Goal: Task Accomplishment & Management: Manage account settings

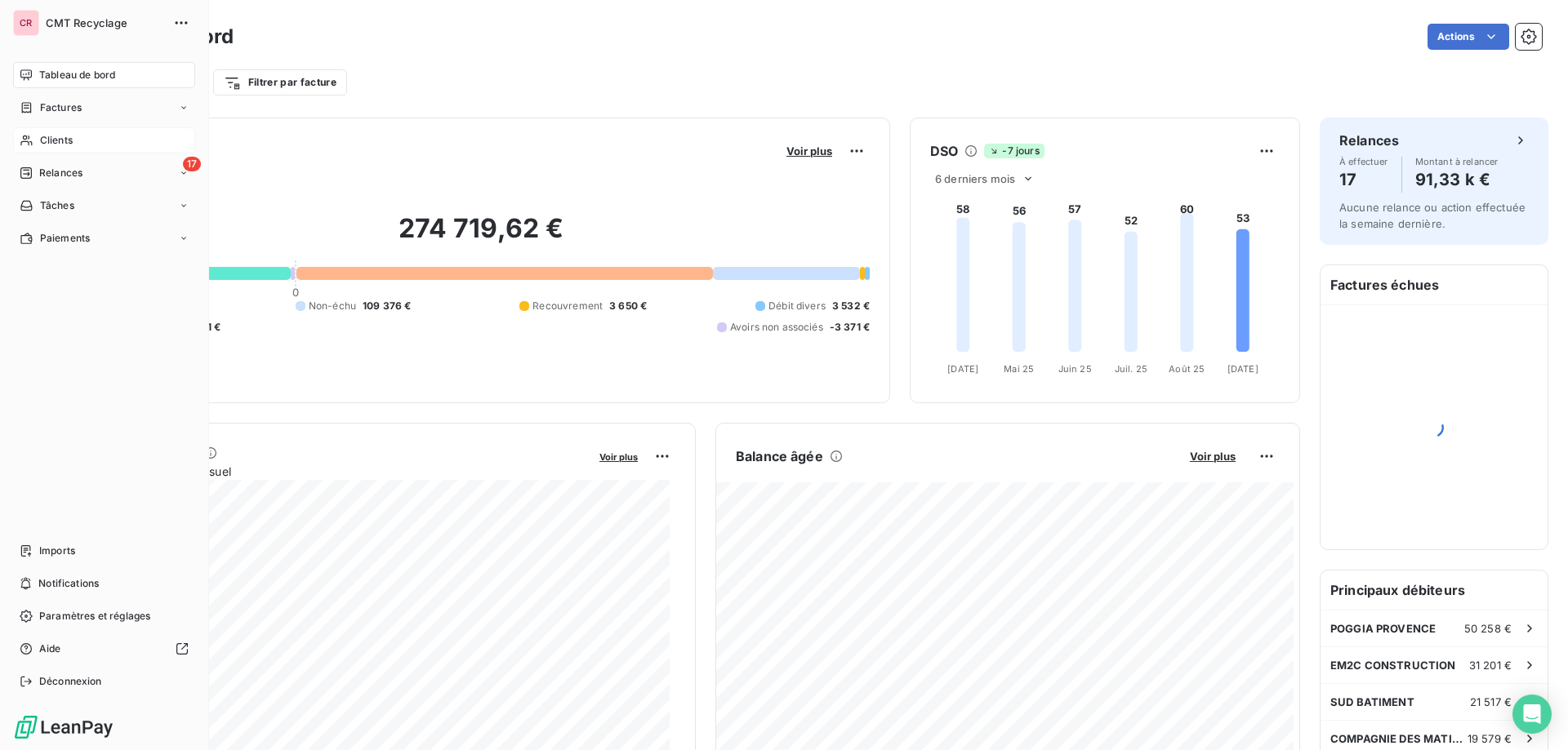
click at [33, 140] on icon at bounding box center [26, 140] width 14 height 13
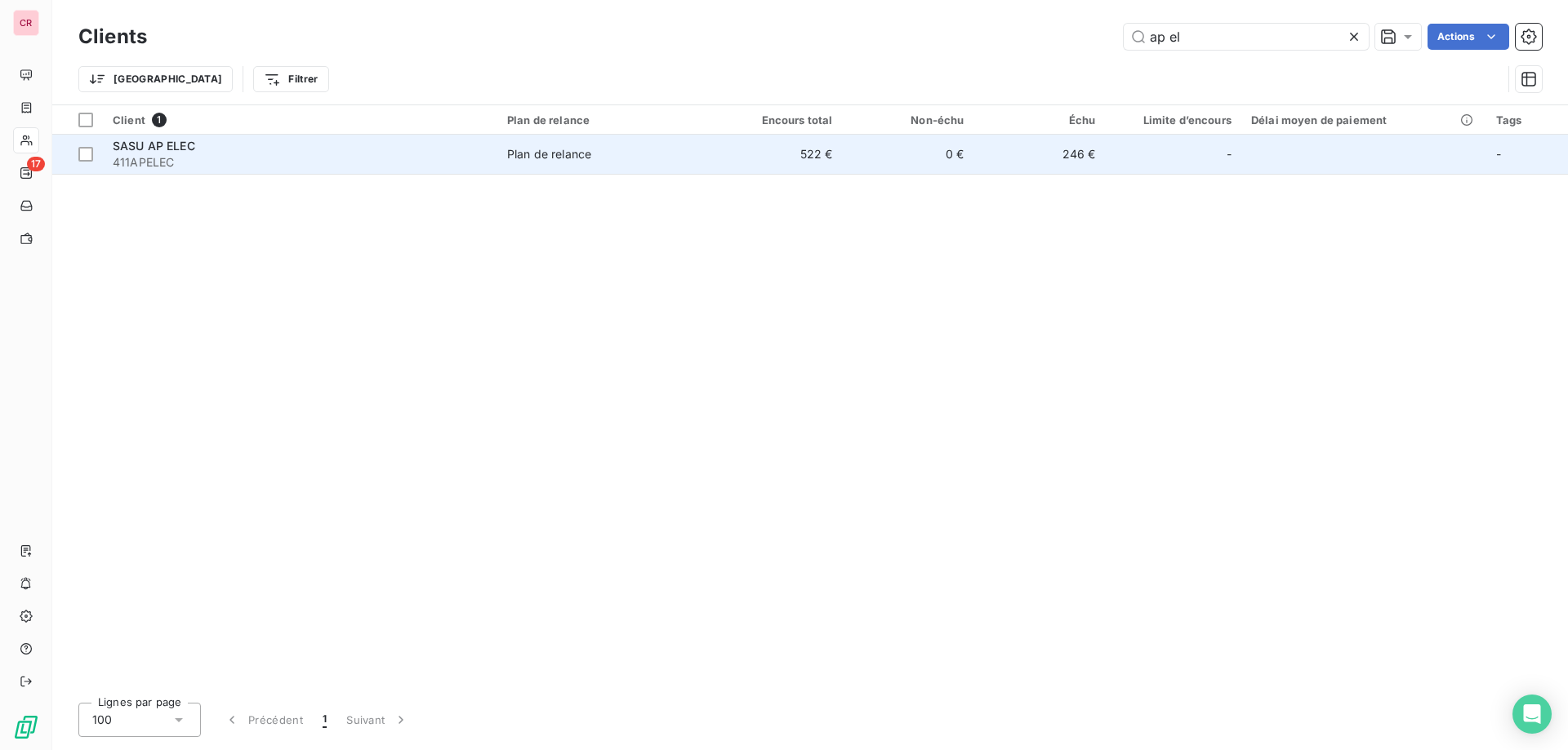
type input "ap el"
click at [955, 154] on td "0 €" at bounding box center [908, 154] width 132 height 39
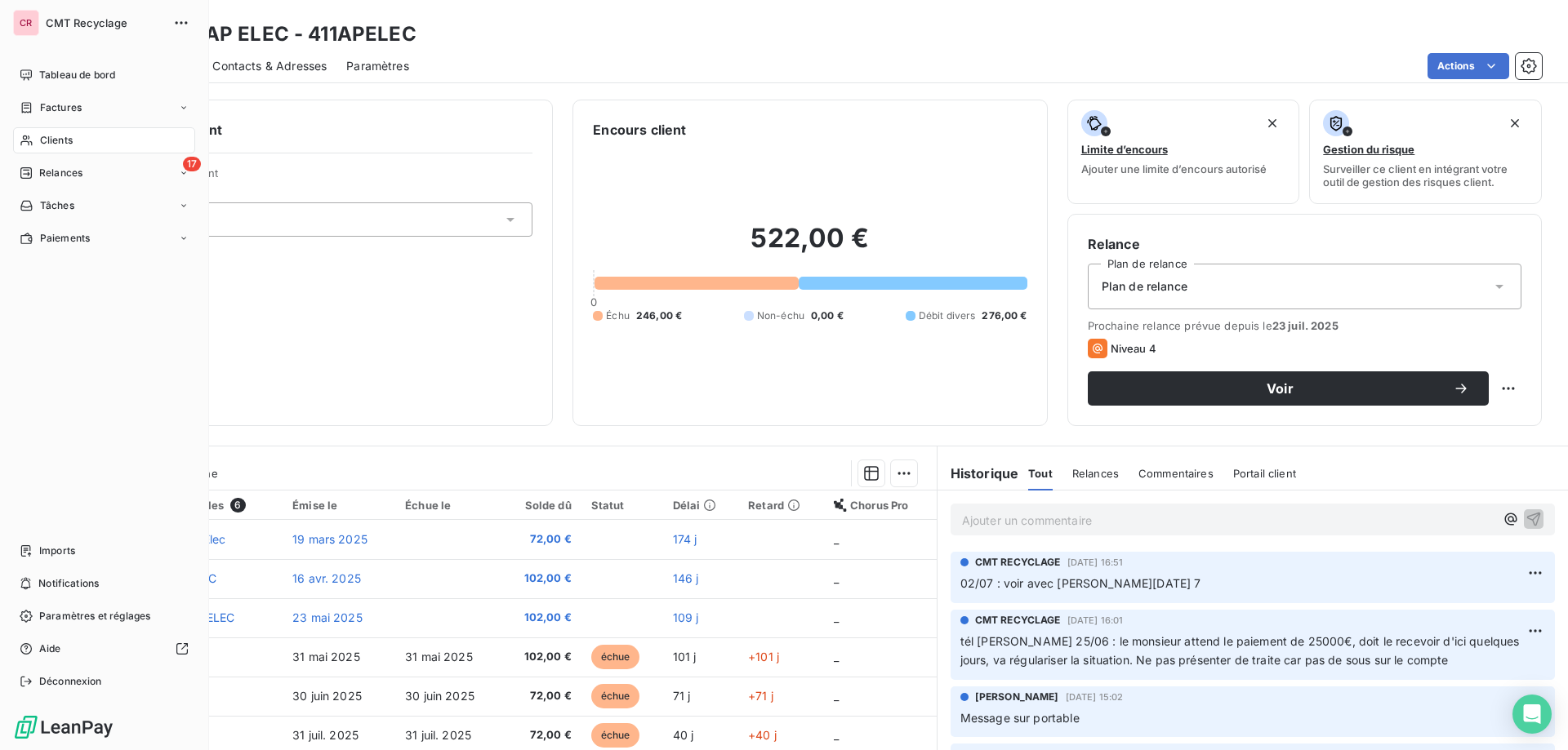
click at [32, 132] on div "Clients" at bounding box center [104, 140] width 182 height 26
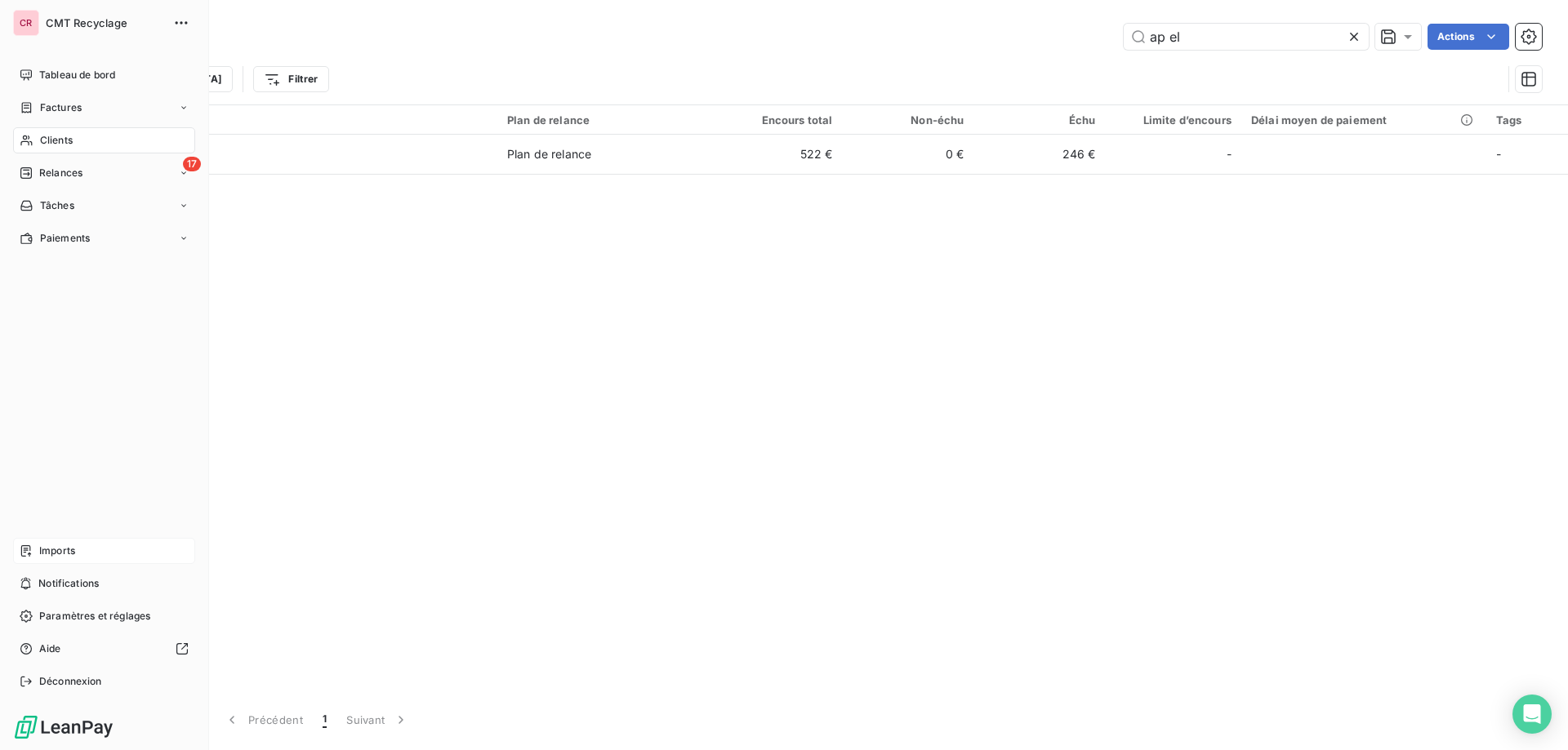
click at [56, 548] on span "Imports" at bounding box center [57, 550] width 36 height 14
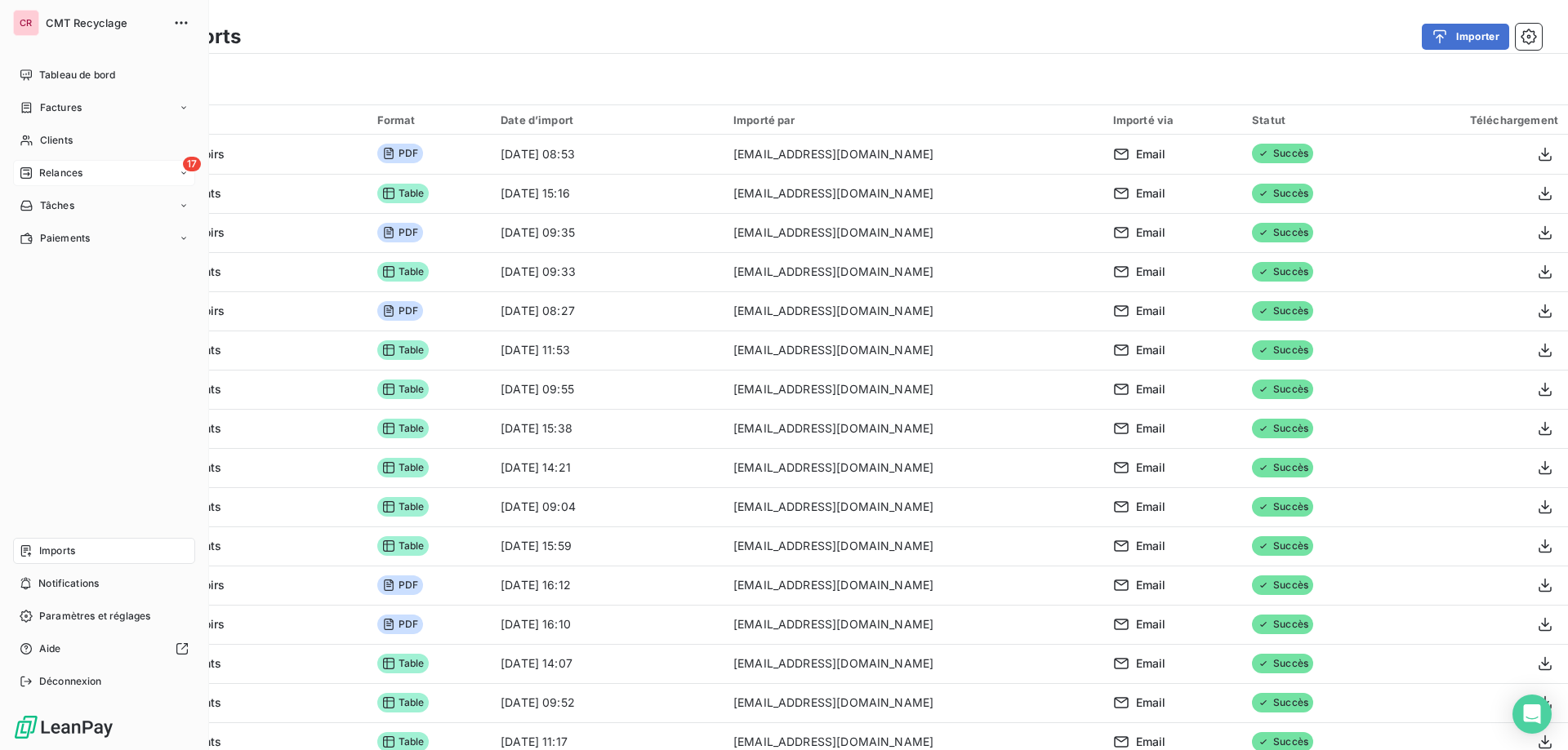
click at [78, 170] on span "Relances" at bounding box center [60, 172] width 43 height 14
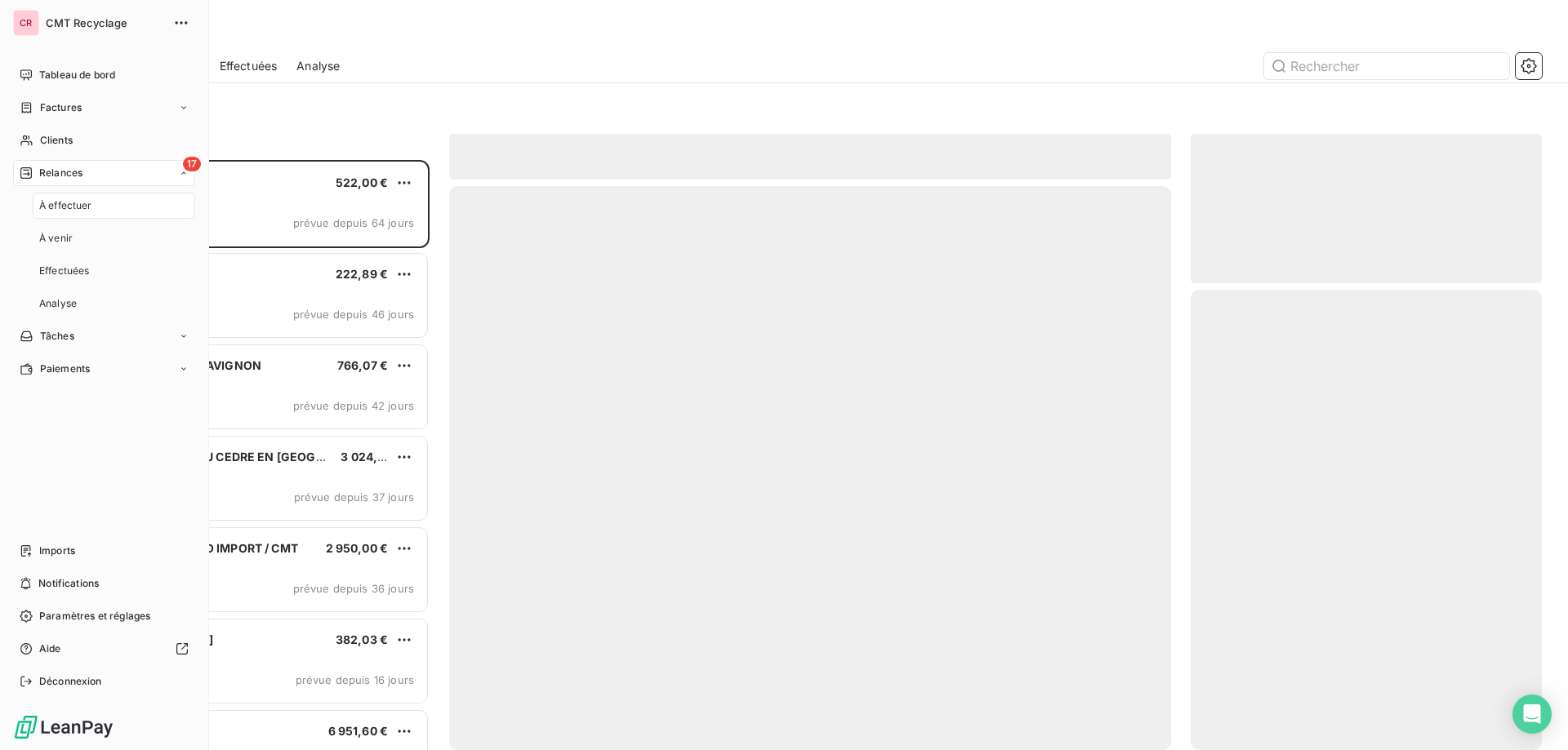
scroll to position [578, 339]
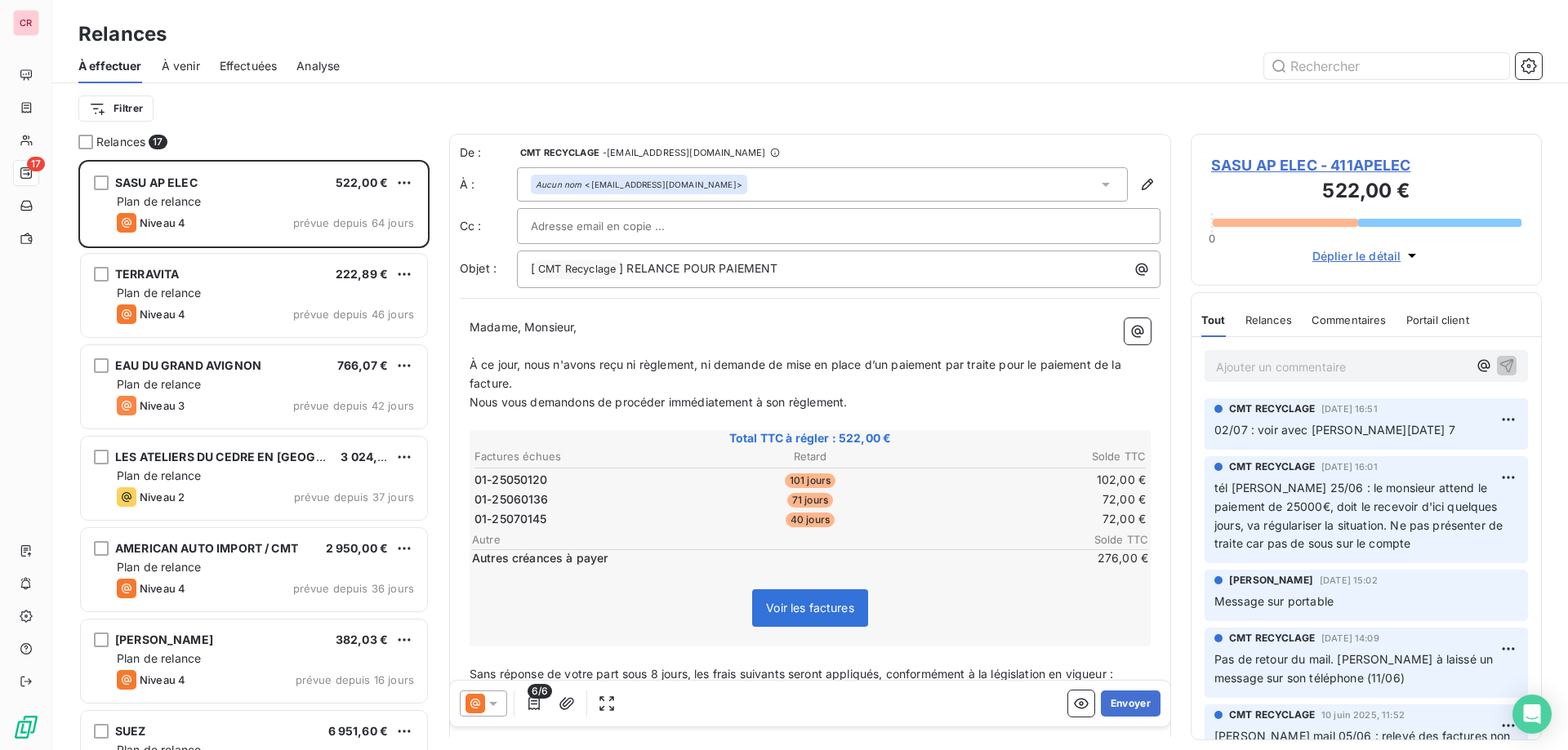
click at [516, 57] on div at bounding box center [950, 66] width 1182 height 26
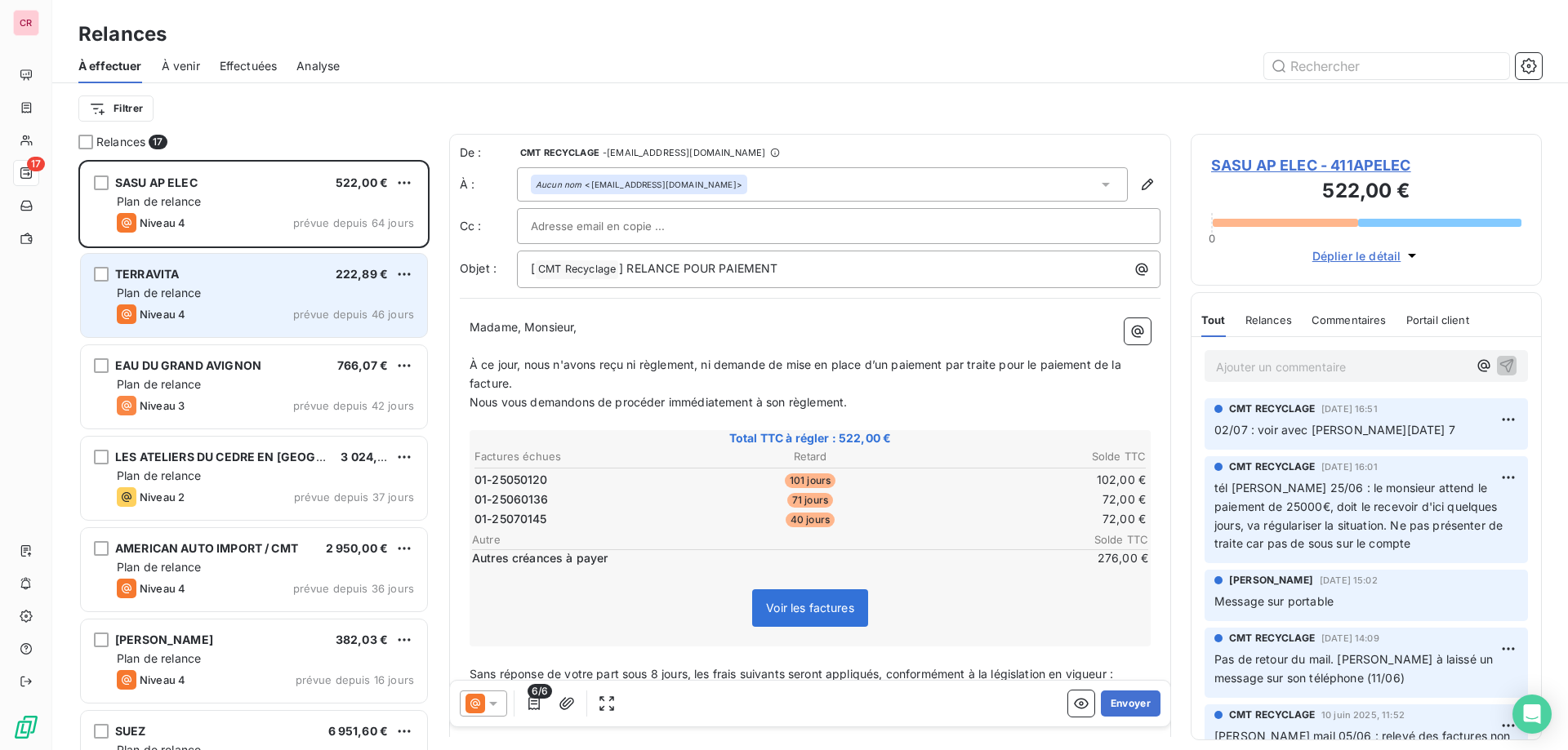
click at [222, 292] on div "Plan de relance" at bounding box center [265, 293] width 297 height 16
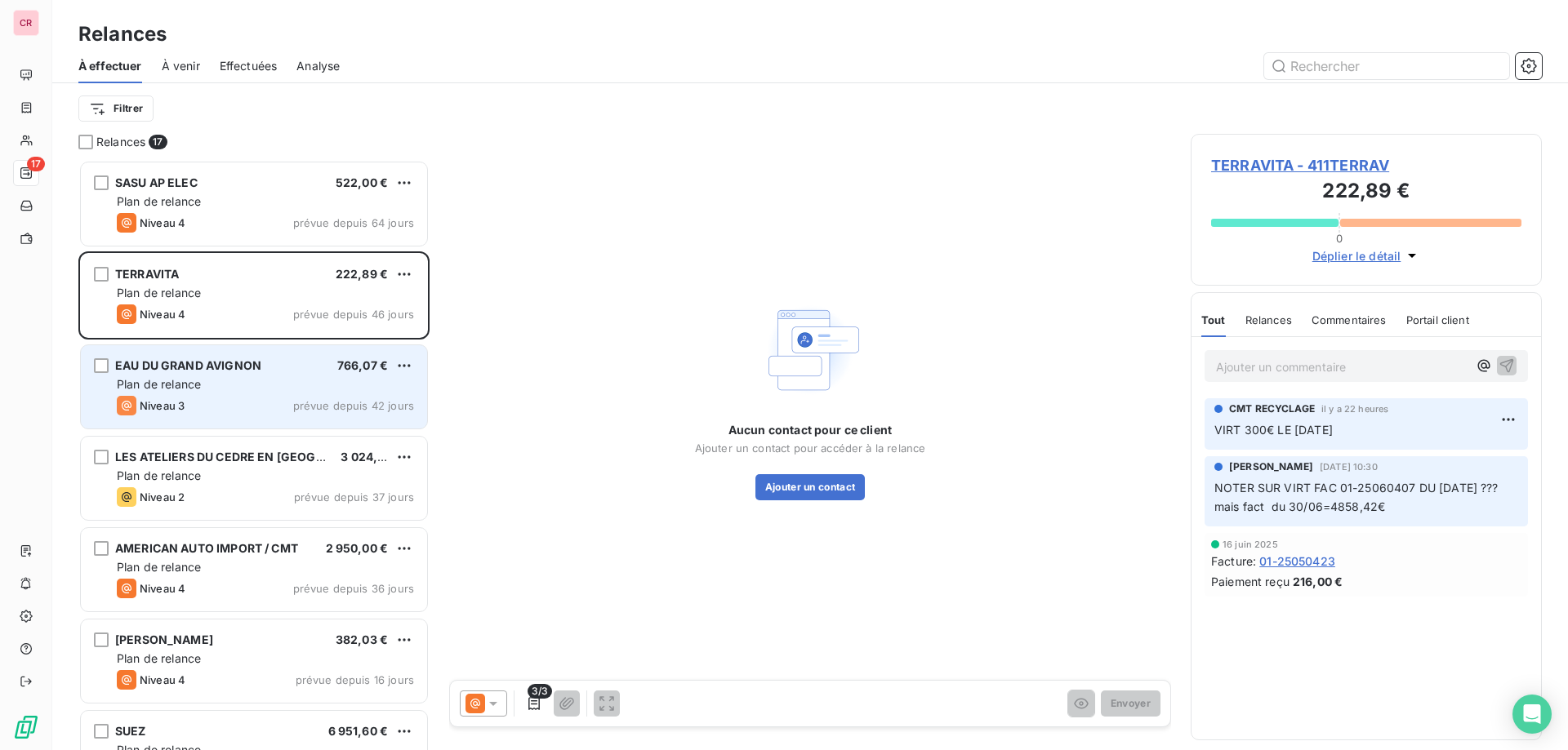
click at [164, 386] on span "Plan de relance" at bounding box center [159, 384] width 84 height 13
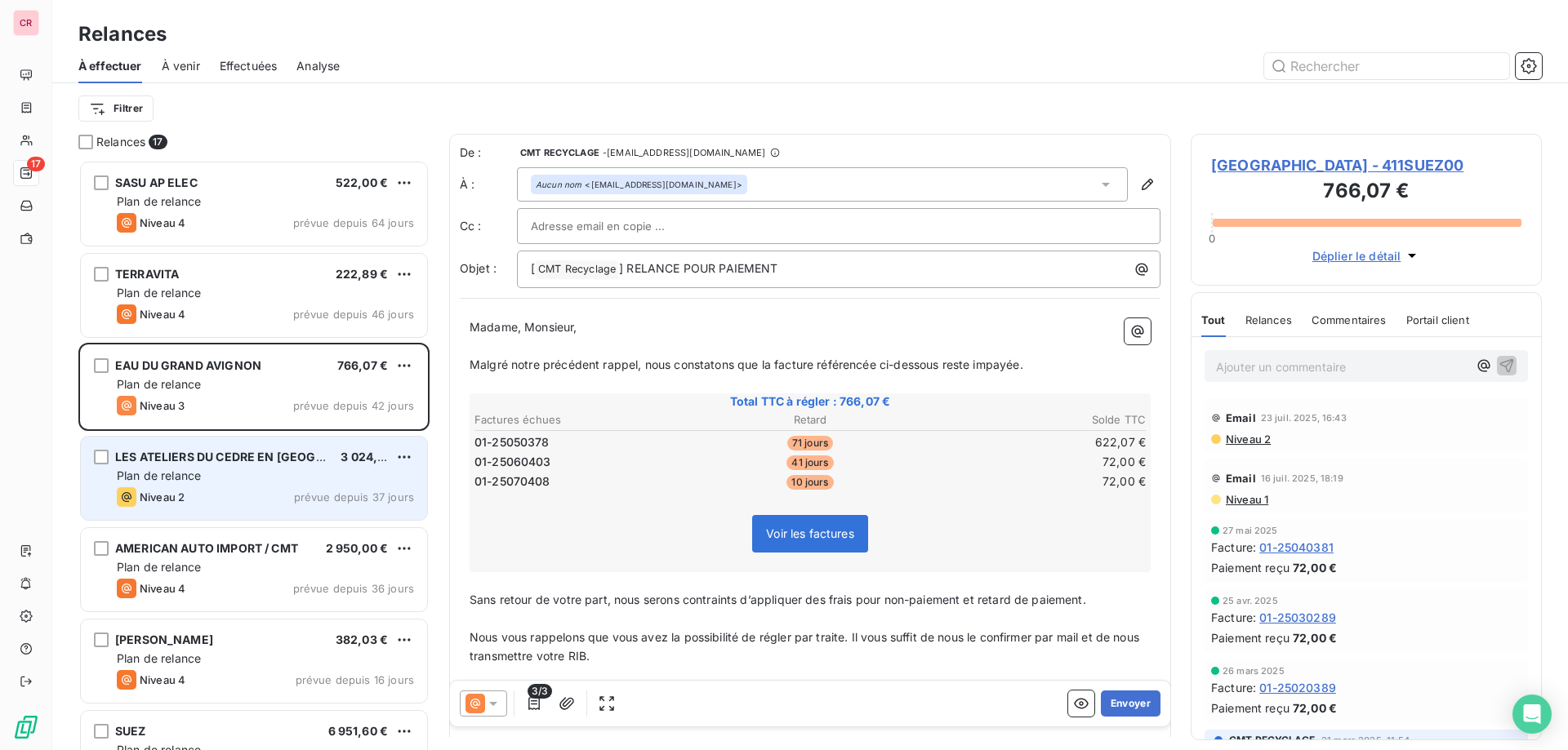
click at [264, 467] on div "LES ATELIERS DU CEDRE EN LUBERON 3 024,90 € Plan de relance Niveau 2 prévue dep…" at bounding box center [254, 478] width 346 height 84
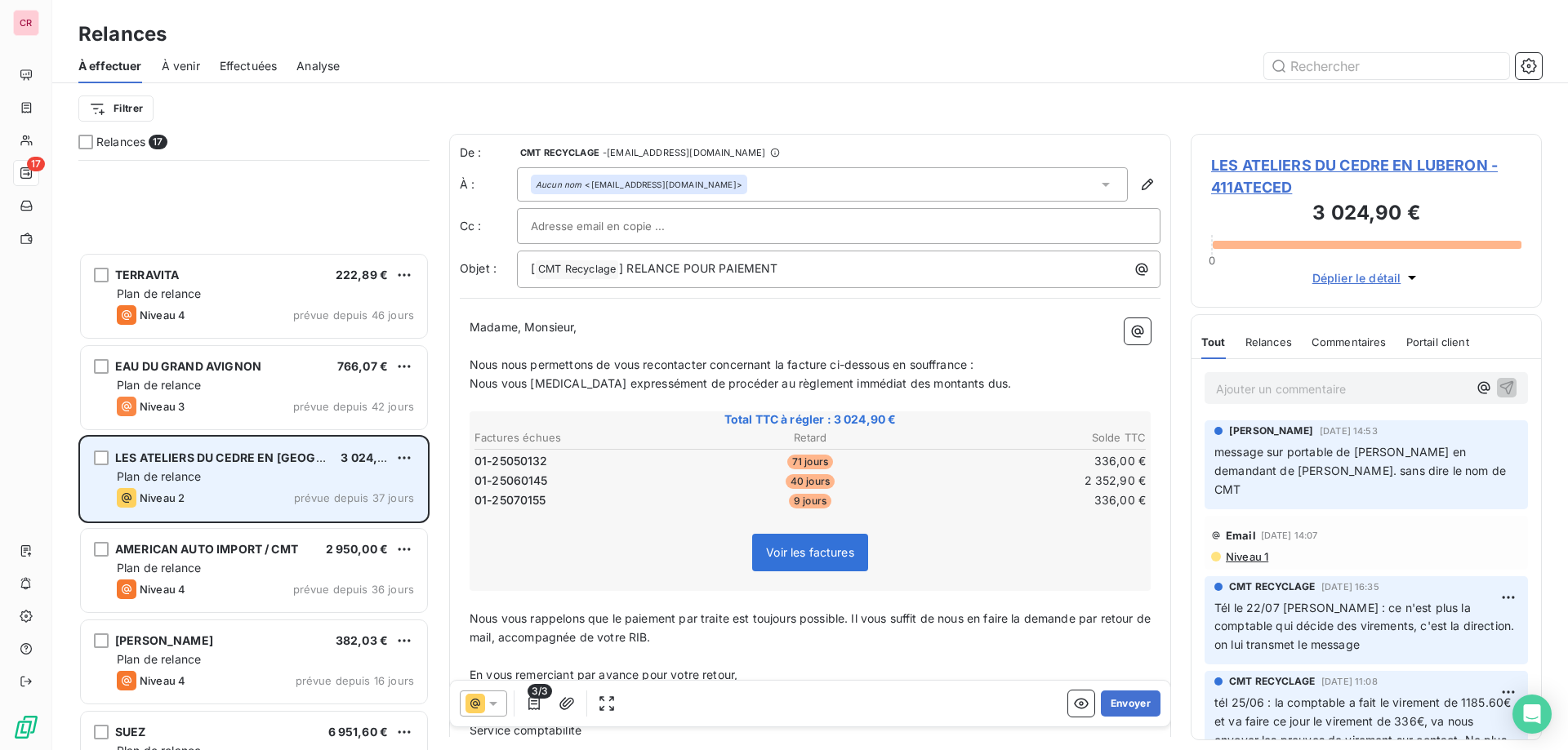
scroll to position [262, 0]
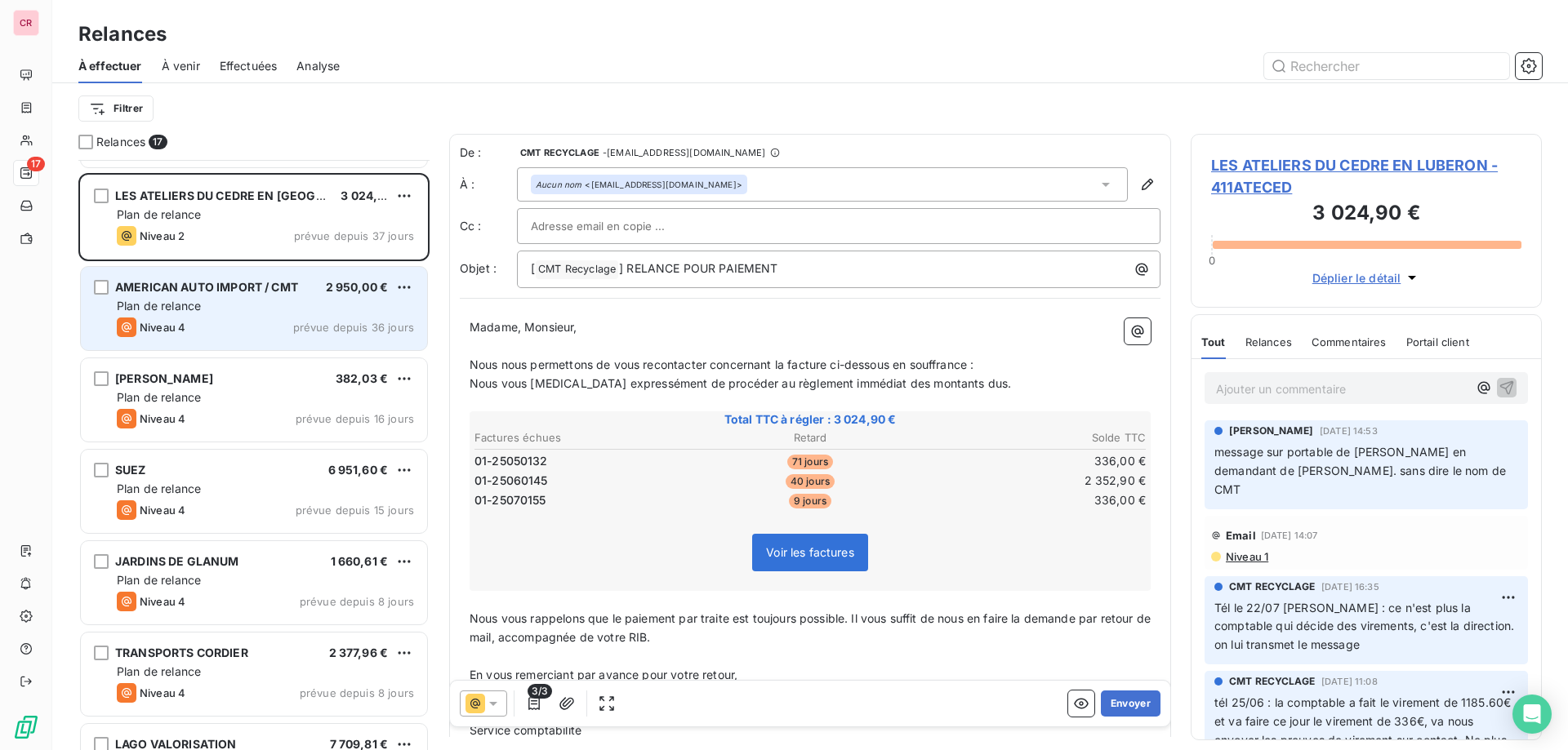
click at [308, 315] on div "AMERICAN AUTO IMPORT / CMT 2 950,00 € Plan de relance Niveau 4 prévue depuis 36…" at bounding box center [254, 308] width 346 height 84
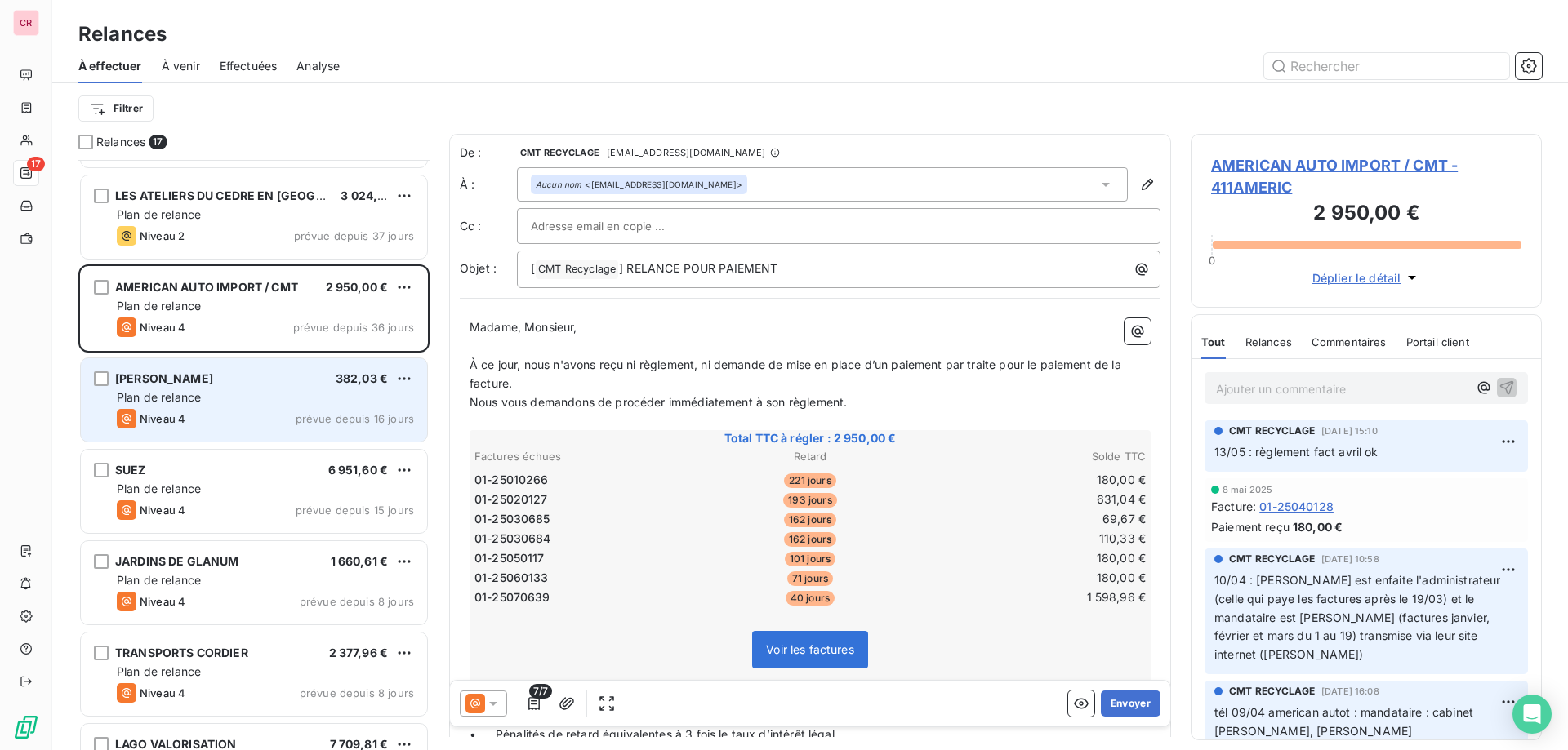
click at [240, 391] on div "Plan de relance" at bounding box center [265, 397] width 297 height 16
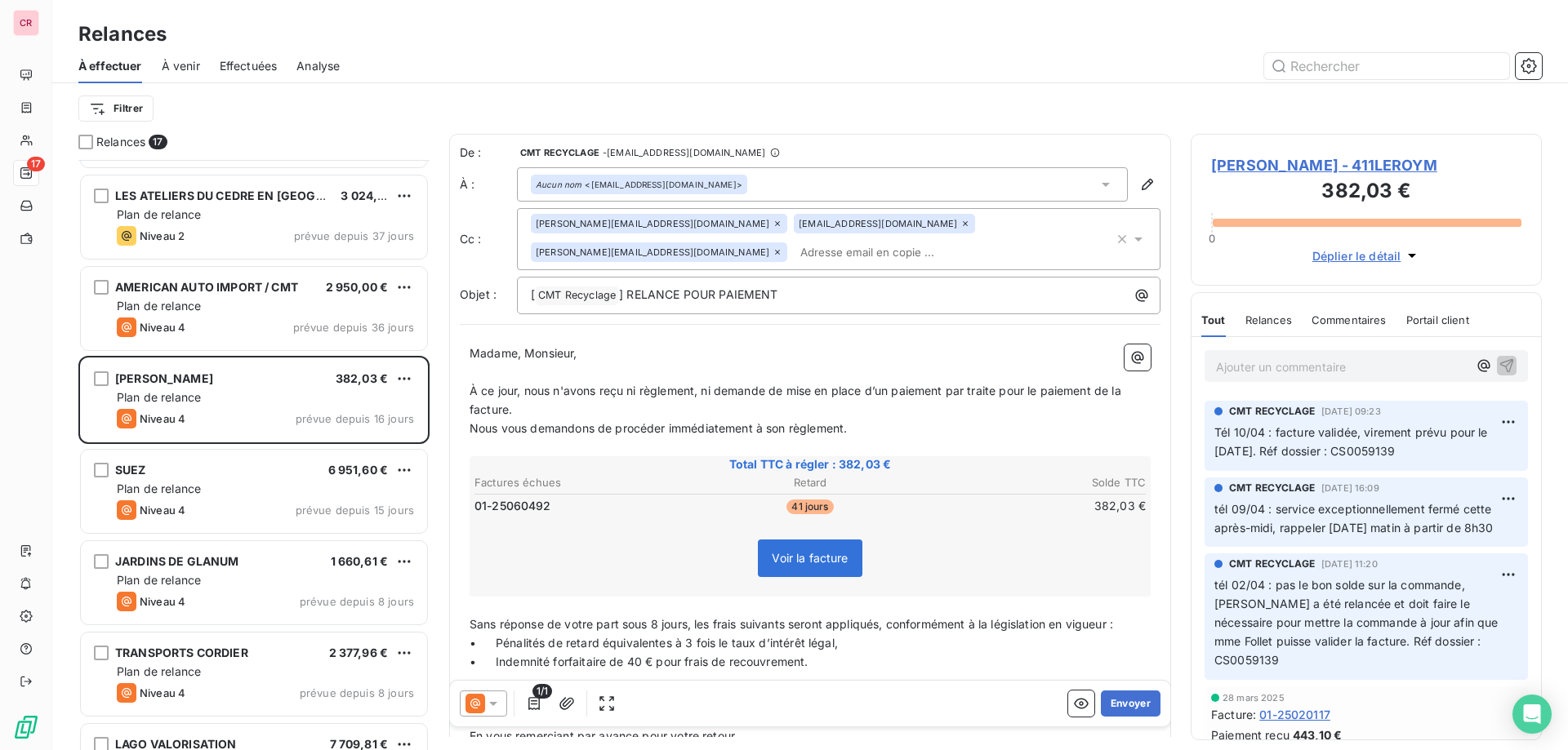
scroll to position [522, 0]
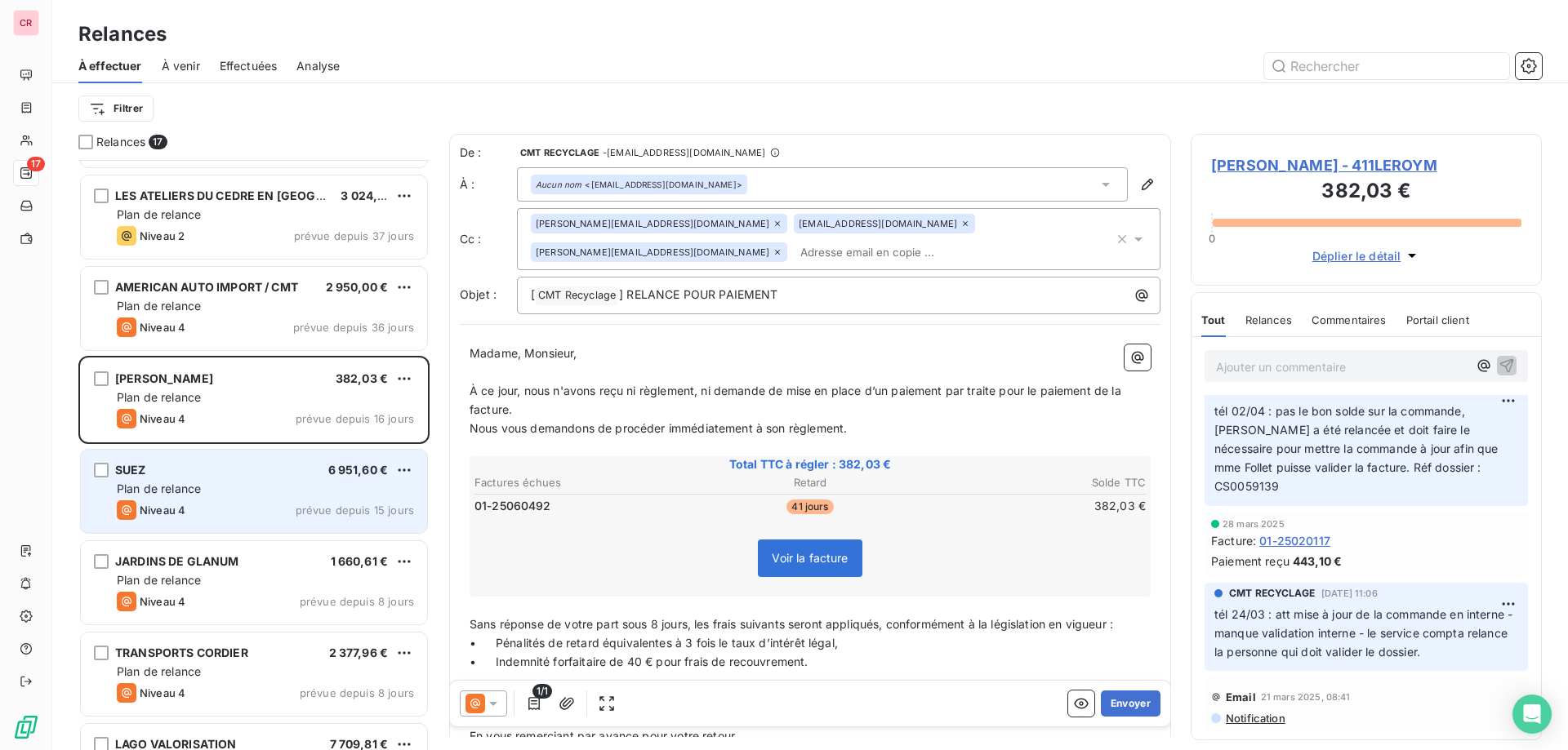
click at [240, 472] on div "SUEZ 6 951,60 €" at bounding box center [265, 470] width 297 height 14
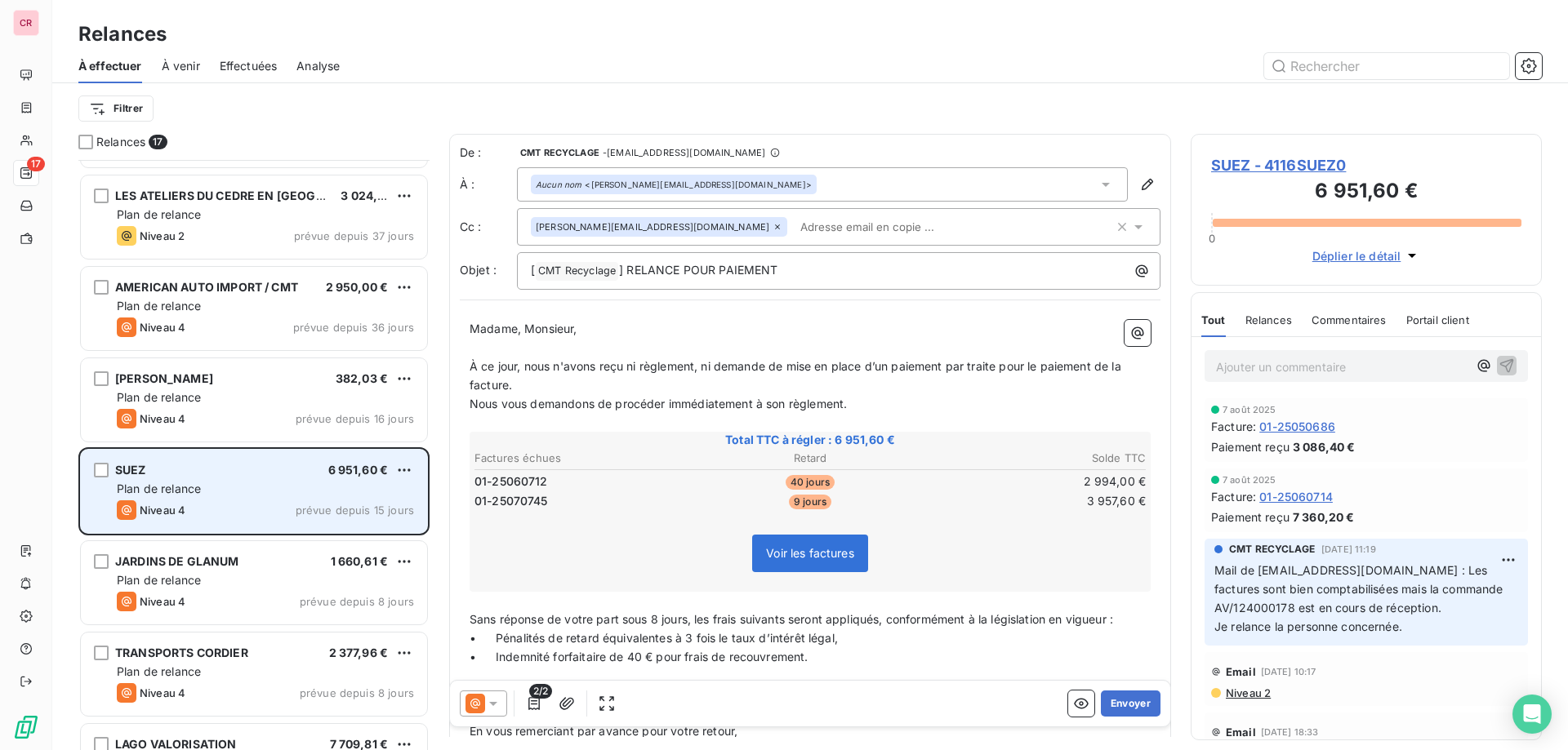
scroll to position [349, 0]
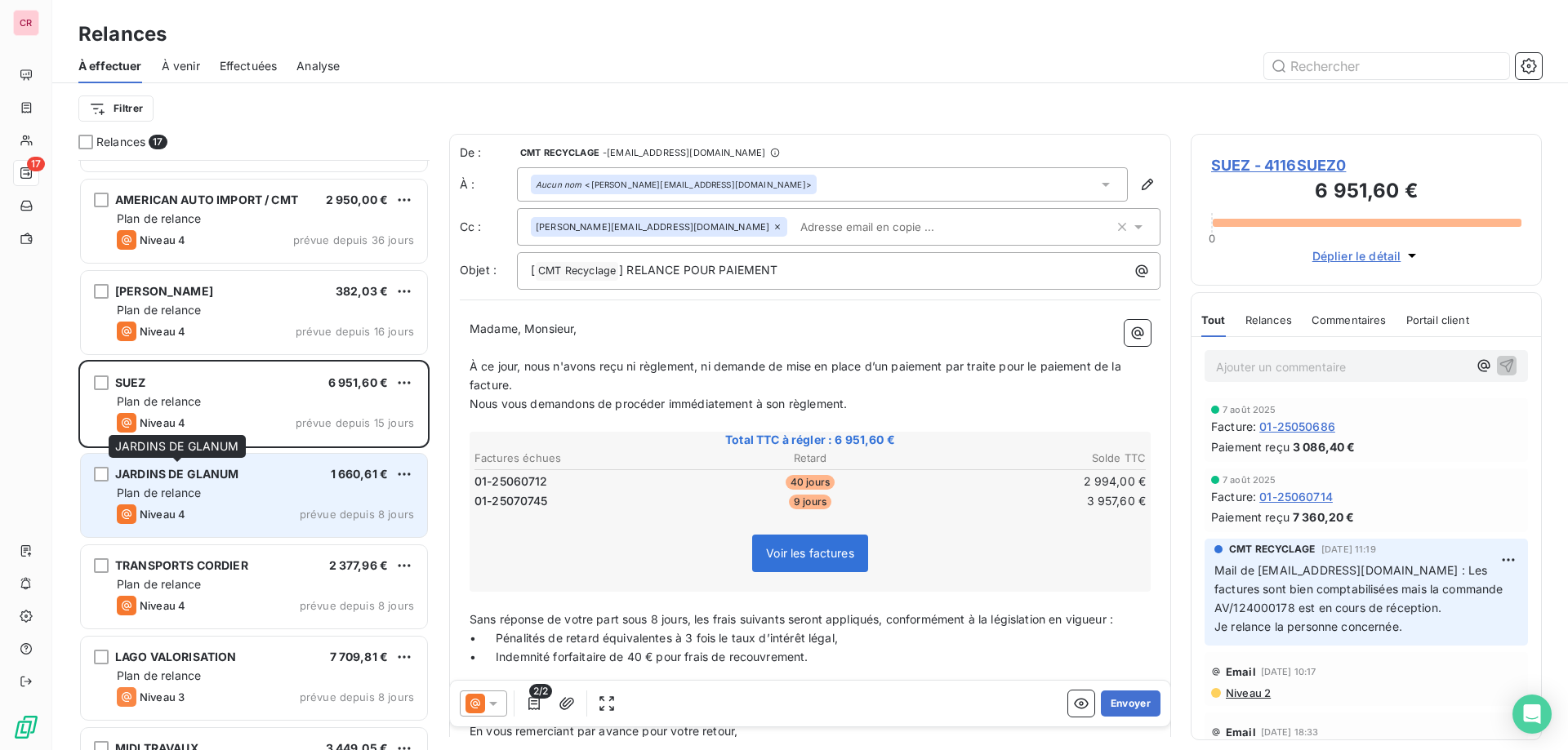
click at [201, 477] on span "JARDINS DE GLANUM" at bounding box center [176, 473] width 124 height 13
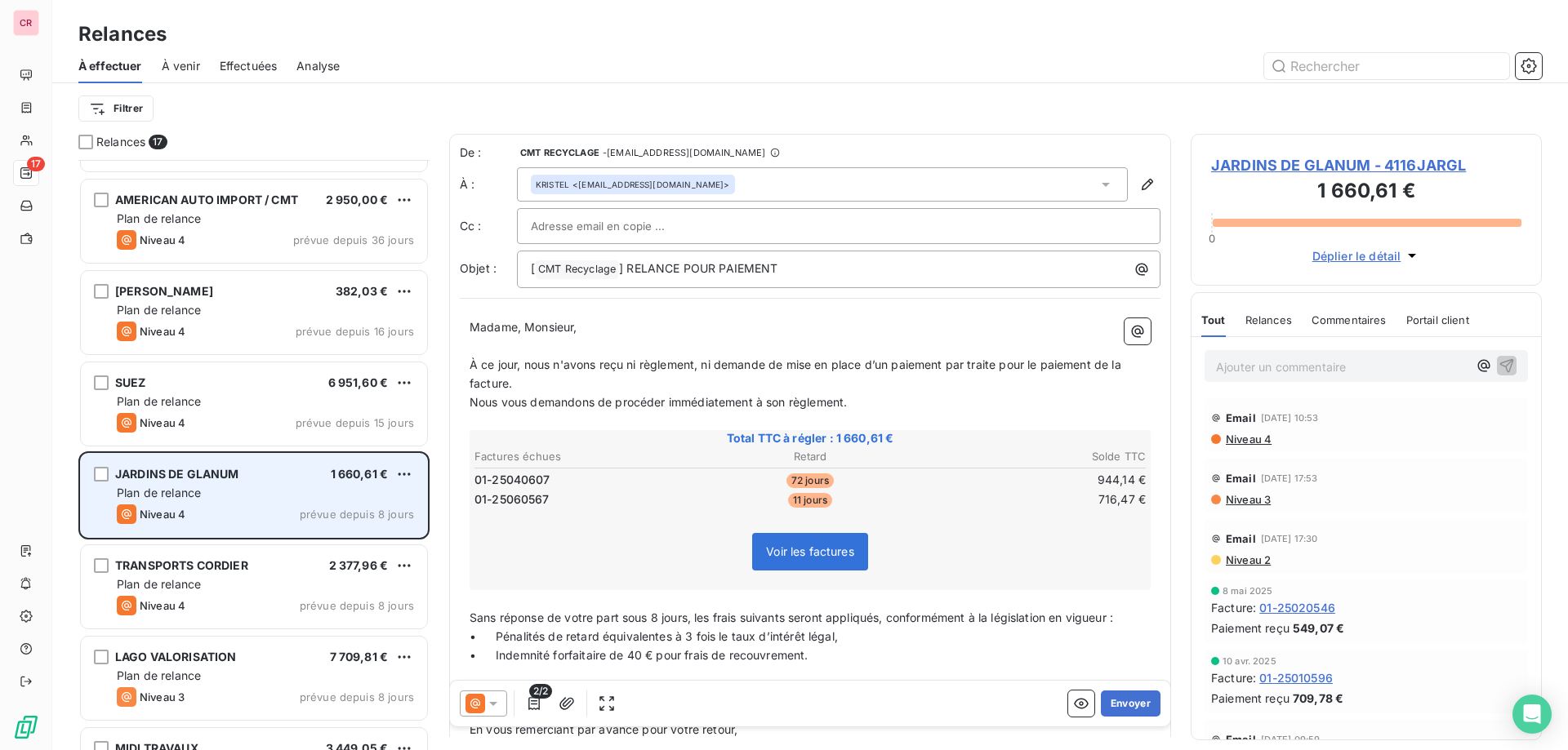
scroll to position [523, 0]
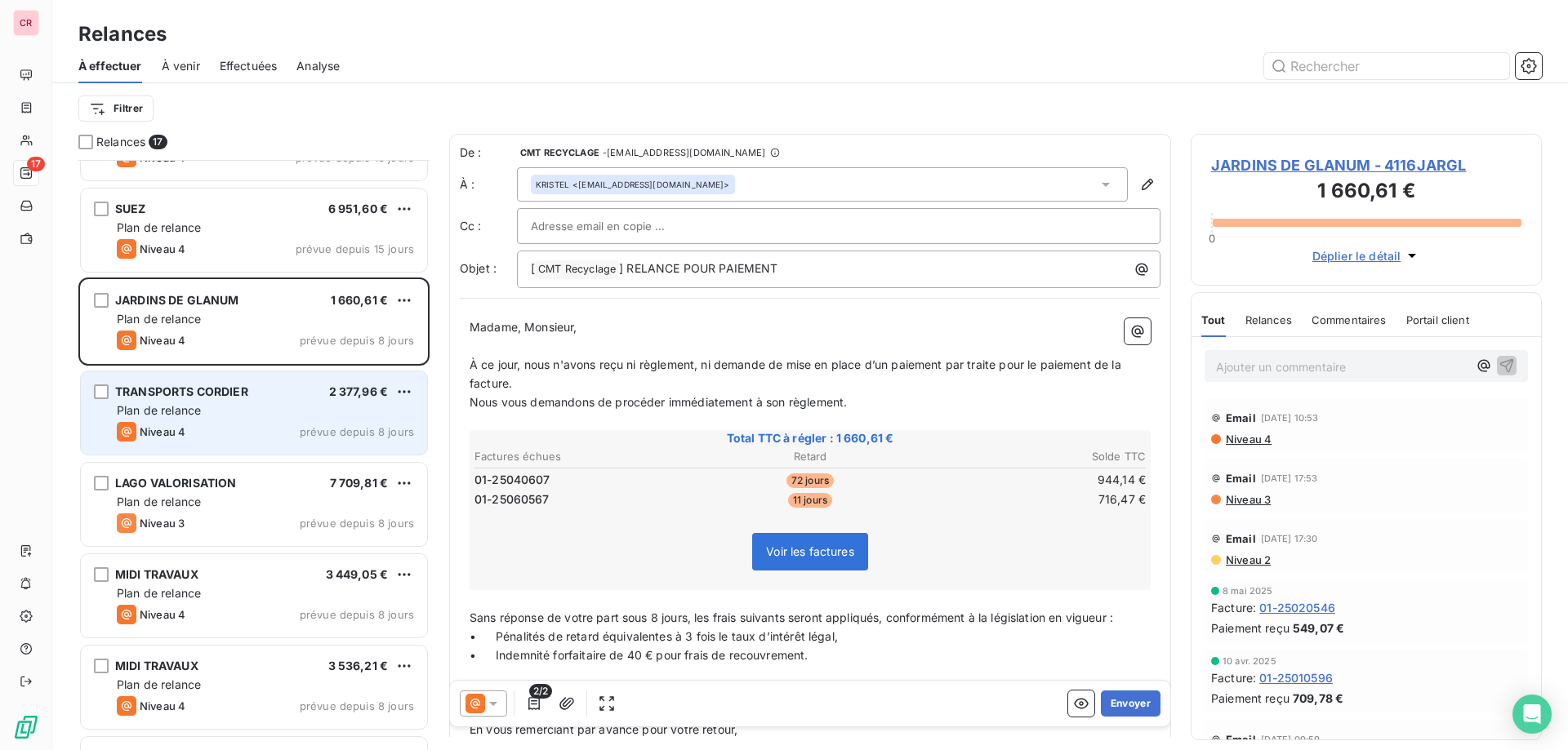
click at [223, 413] on div "Plan de relance" at bounding box center [265, 410] width 297 height 16
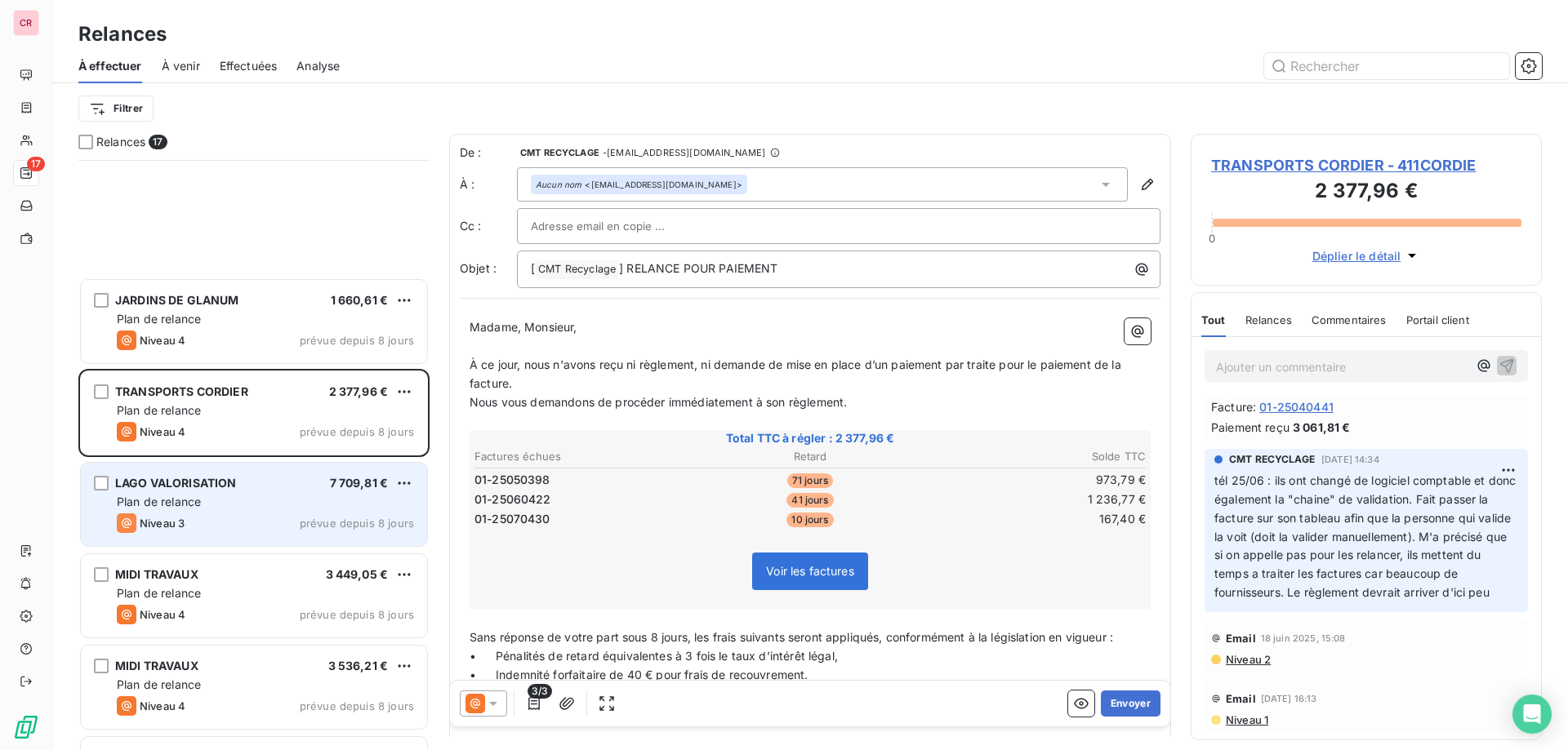
scroll to position [785, 0]
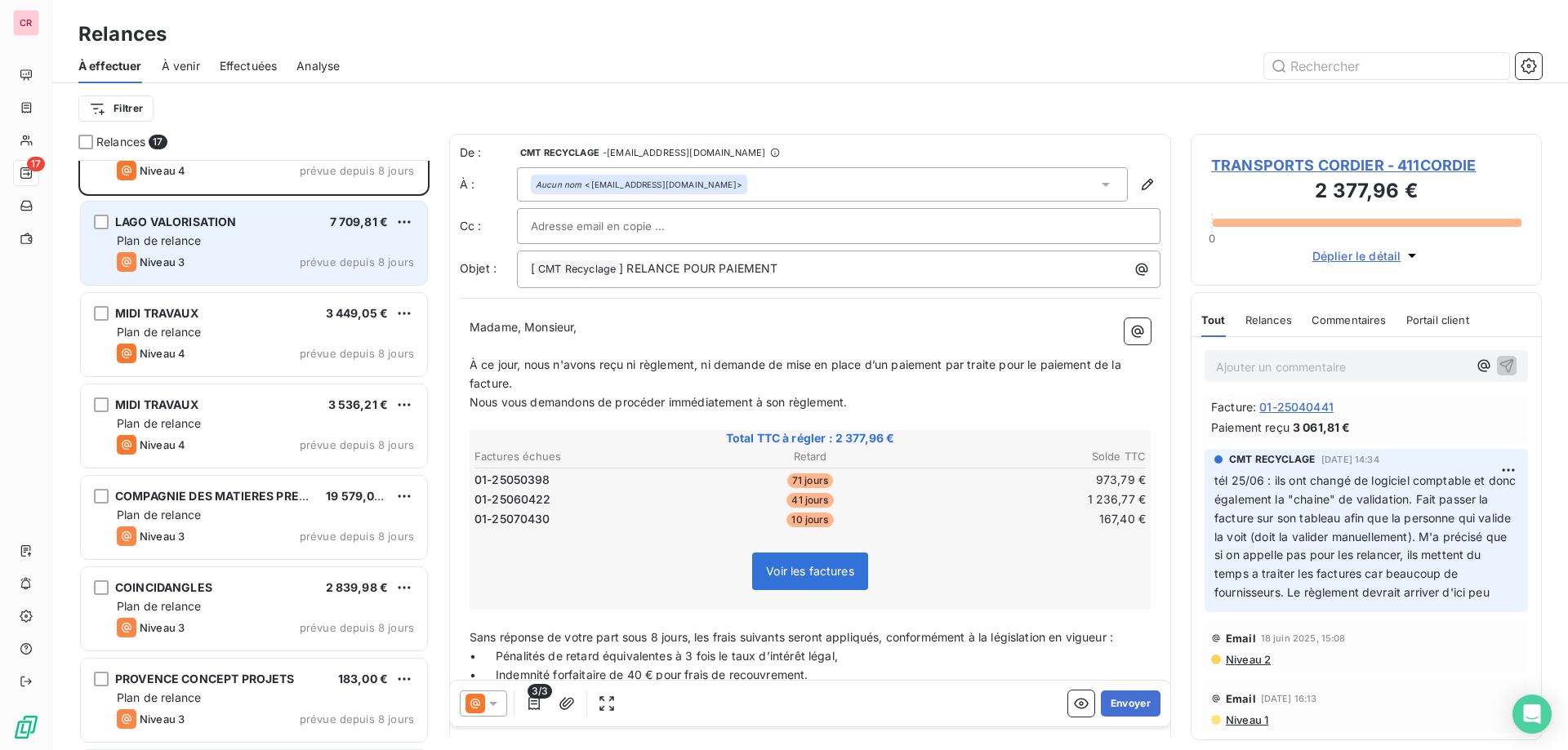
click at [213, 246] on div "Plan de relance" at bounding box center [265, 240] width 297 height 16
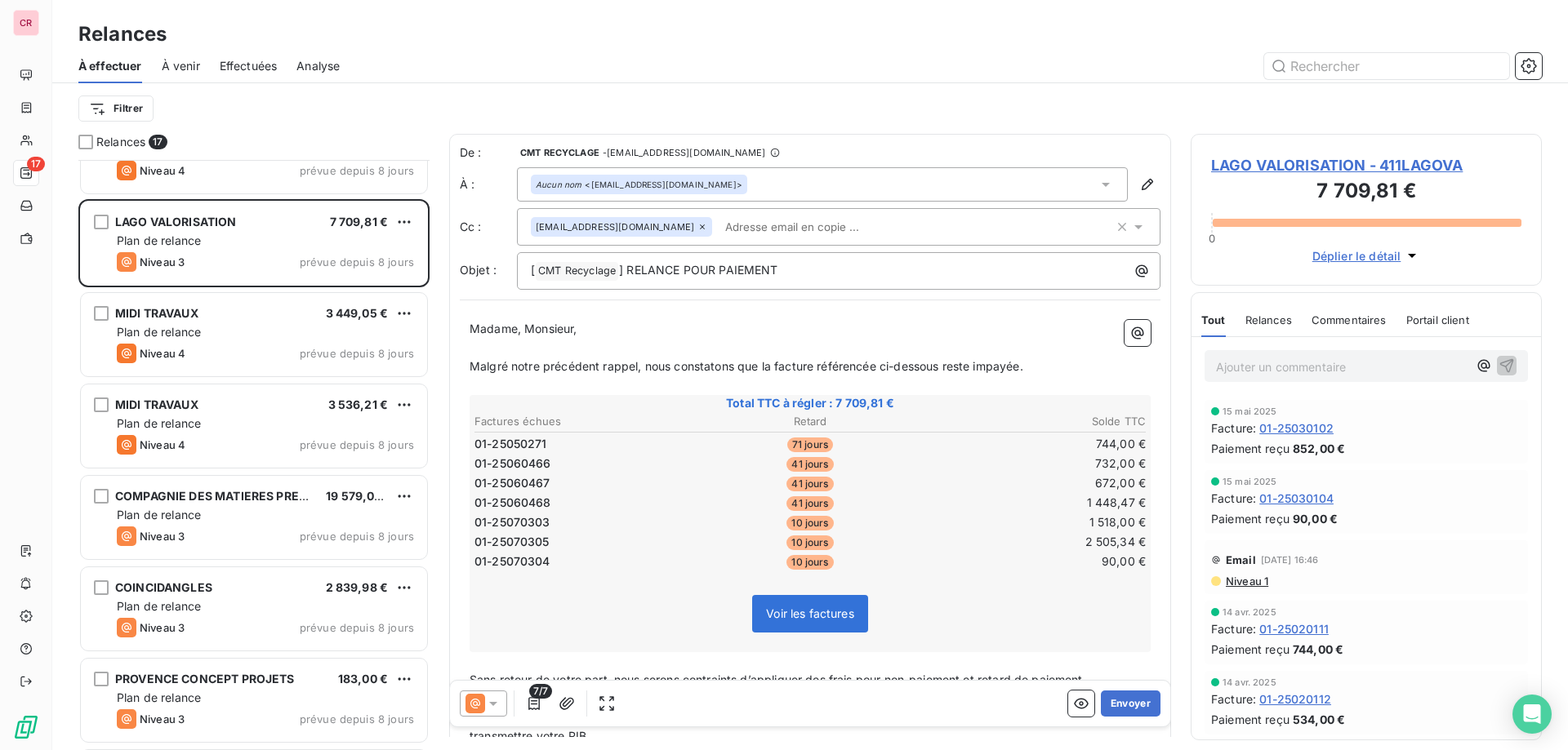
scroll to position [1045, 0]
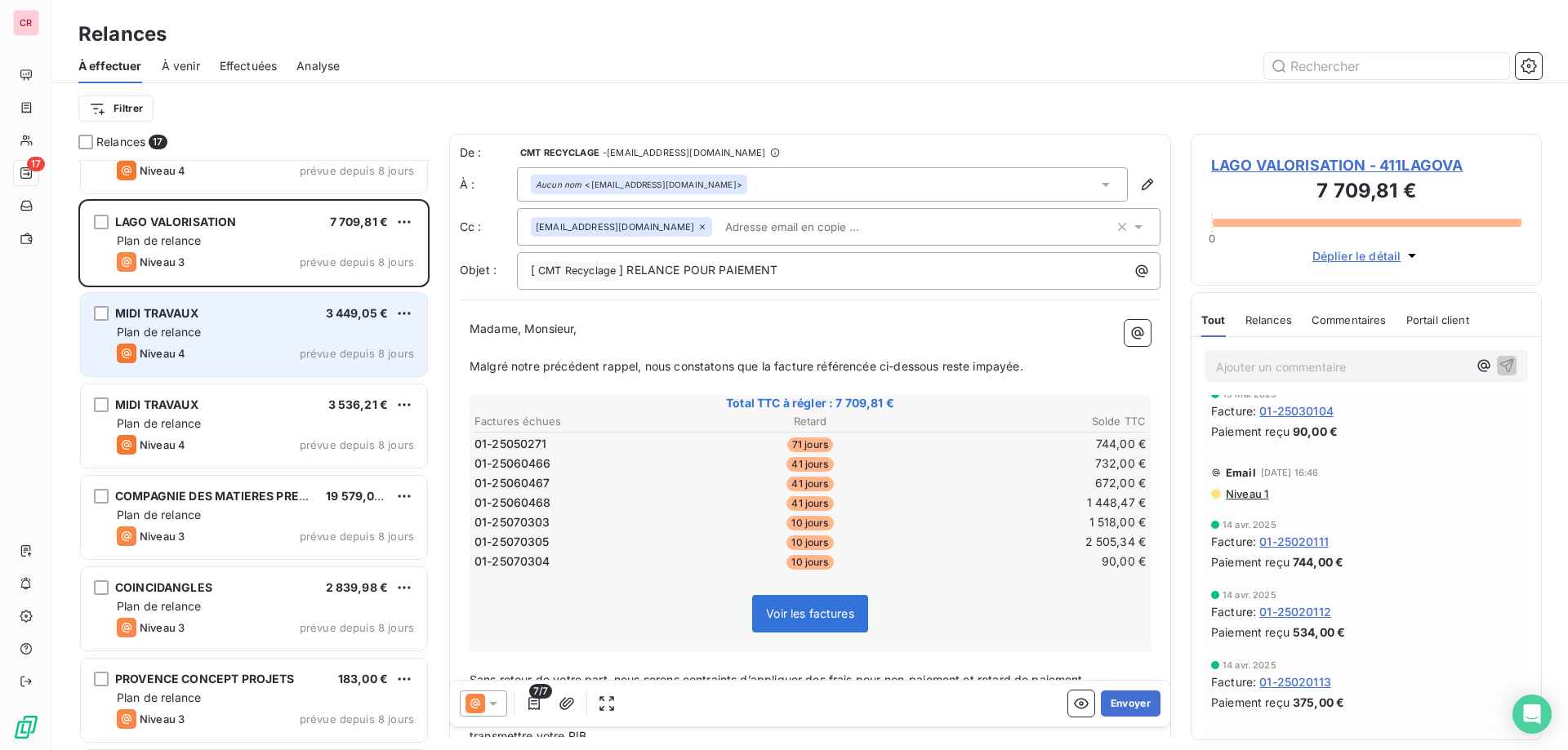
click at [235, 335] on div "Plan de relance" at bounding box center [265, 332] width 297 height 16
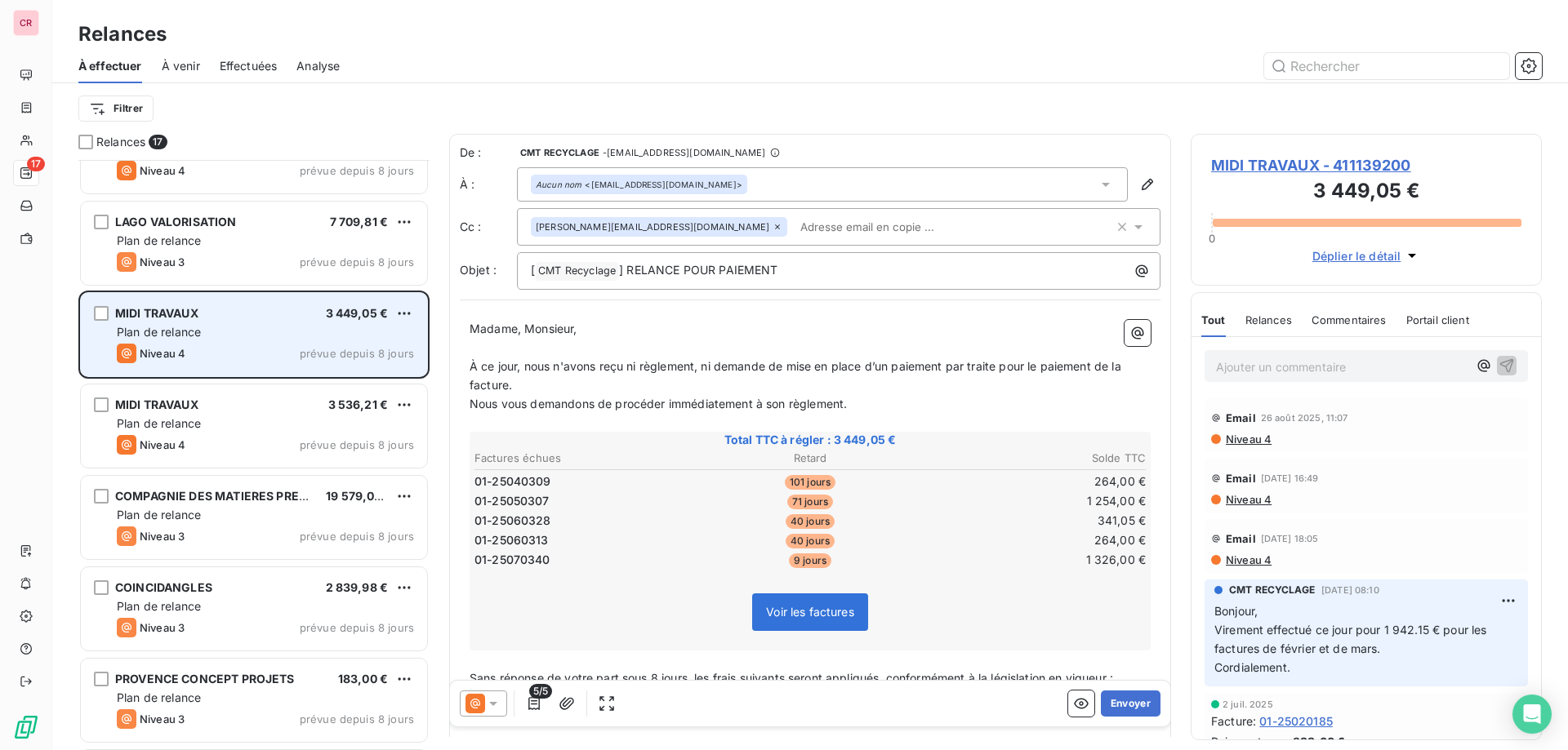
scroll to position [871, 0]
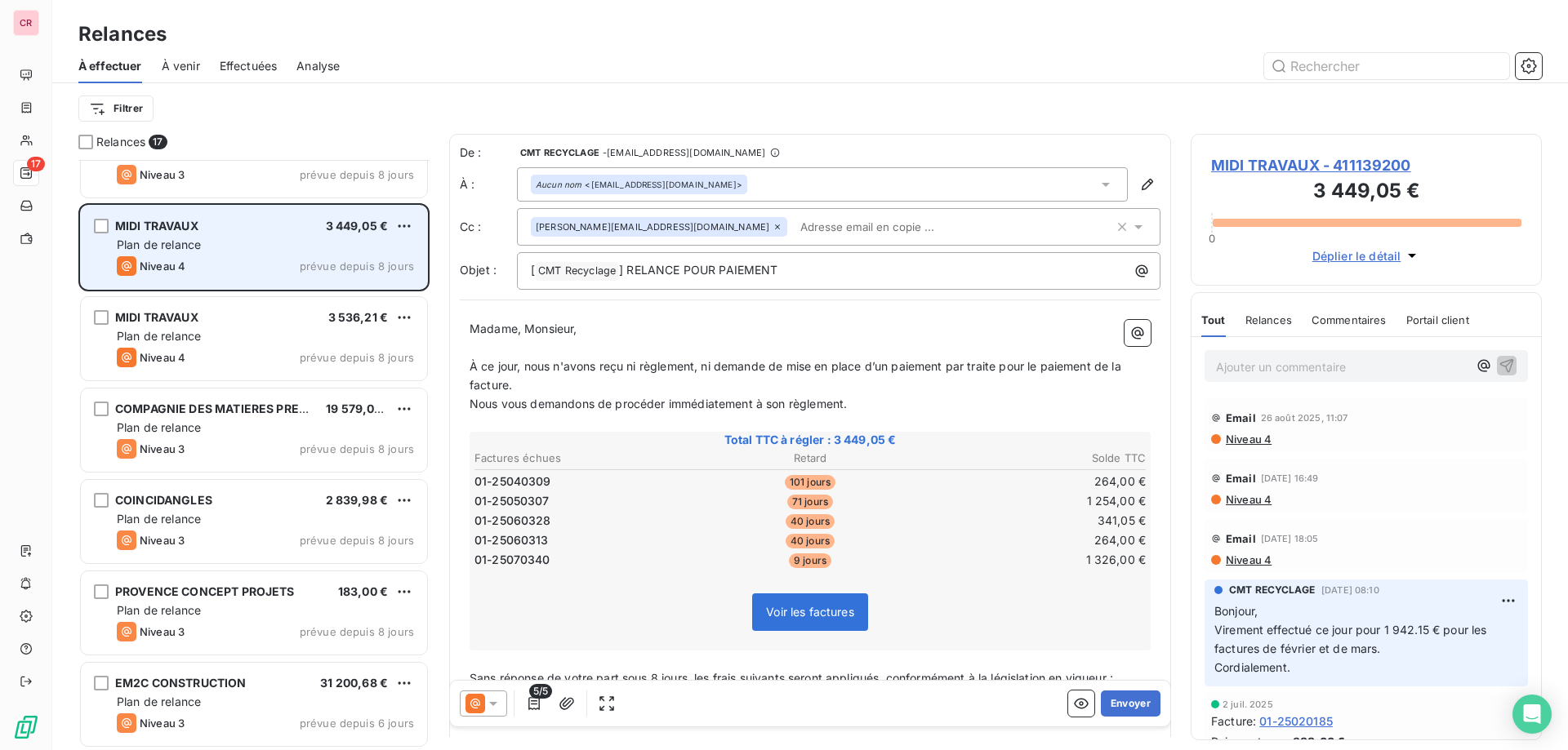
click at [235, 335] on div "Plan de relance" at bounding box center [265, 336] width 297 height 16
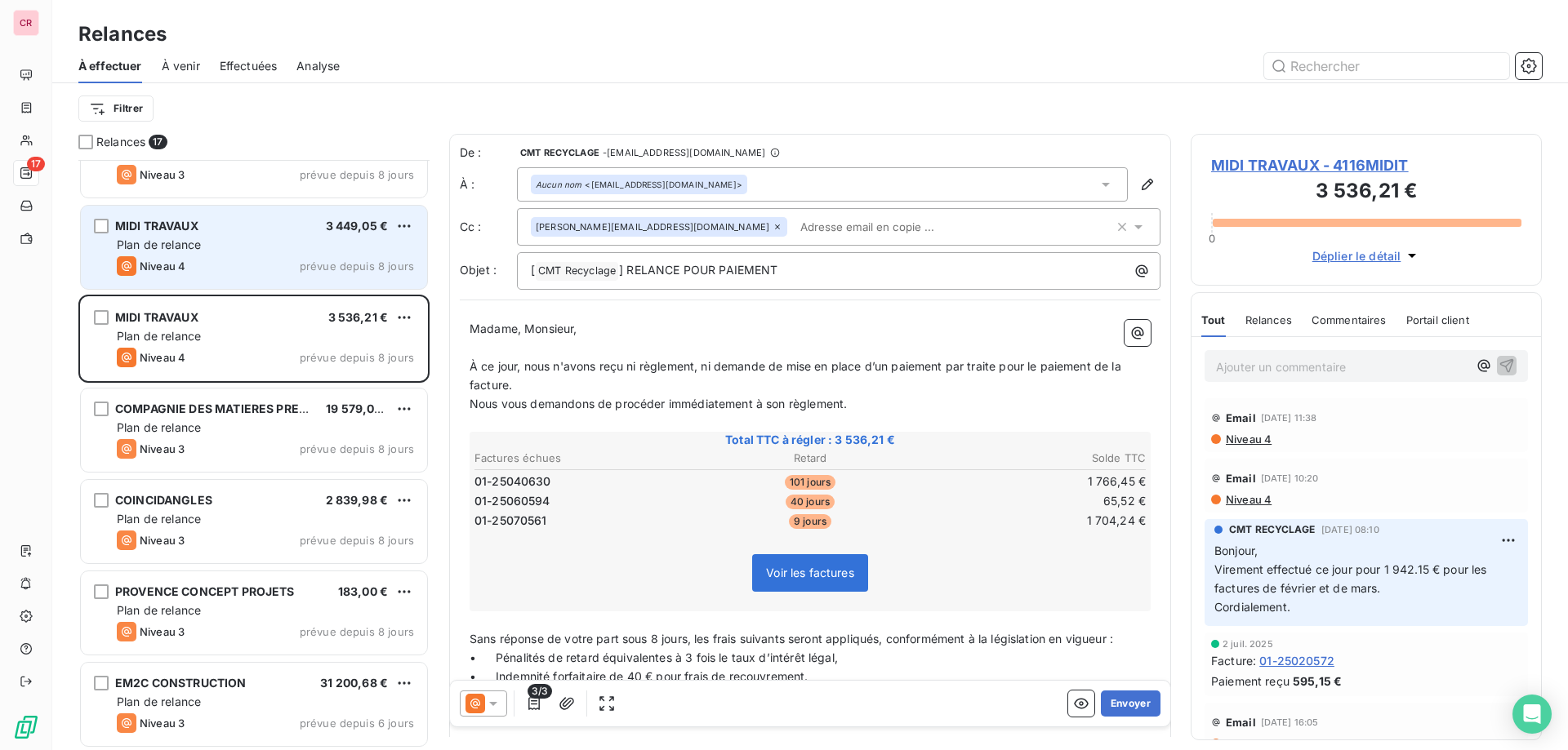
scroll to position [965, 0]
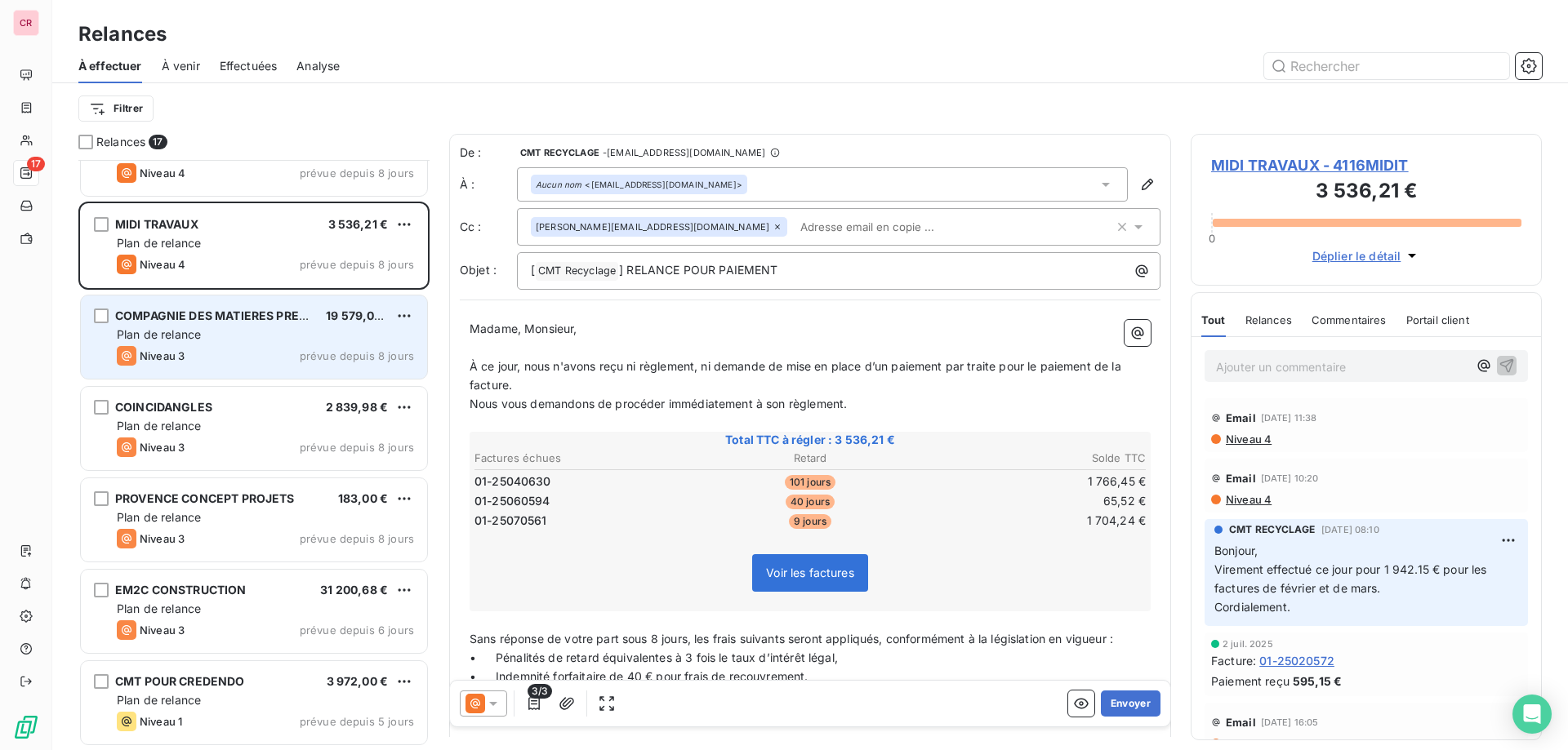
click at [268, 326] on div "COMPAGNIE DES MATIERES PREMIER 19 579,08 € Plan de relance Niveau 3 prévue depu…" at bounding box center [254, 337] width 346 height 84
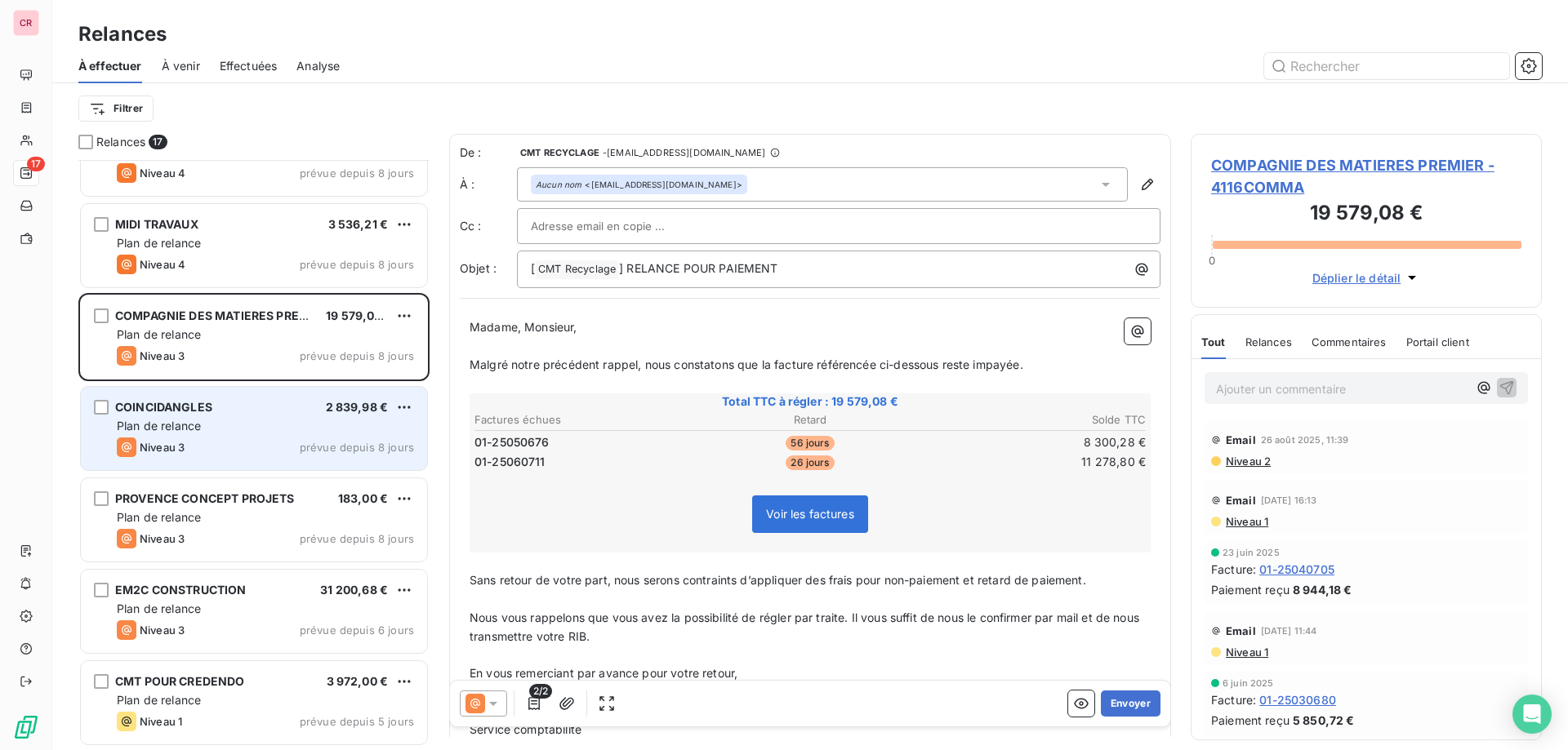
click at [255, 421] on div "Plan de relance" at bounding box center [265, 425] width 297 height 16
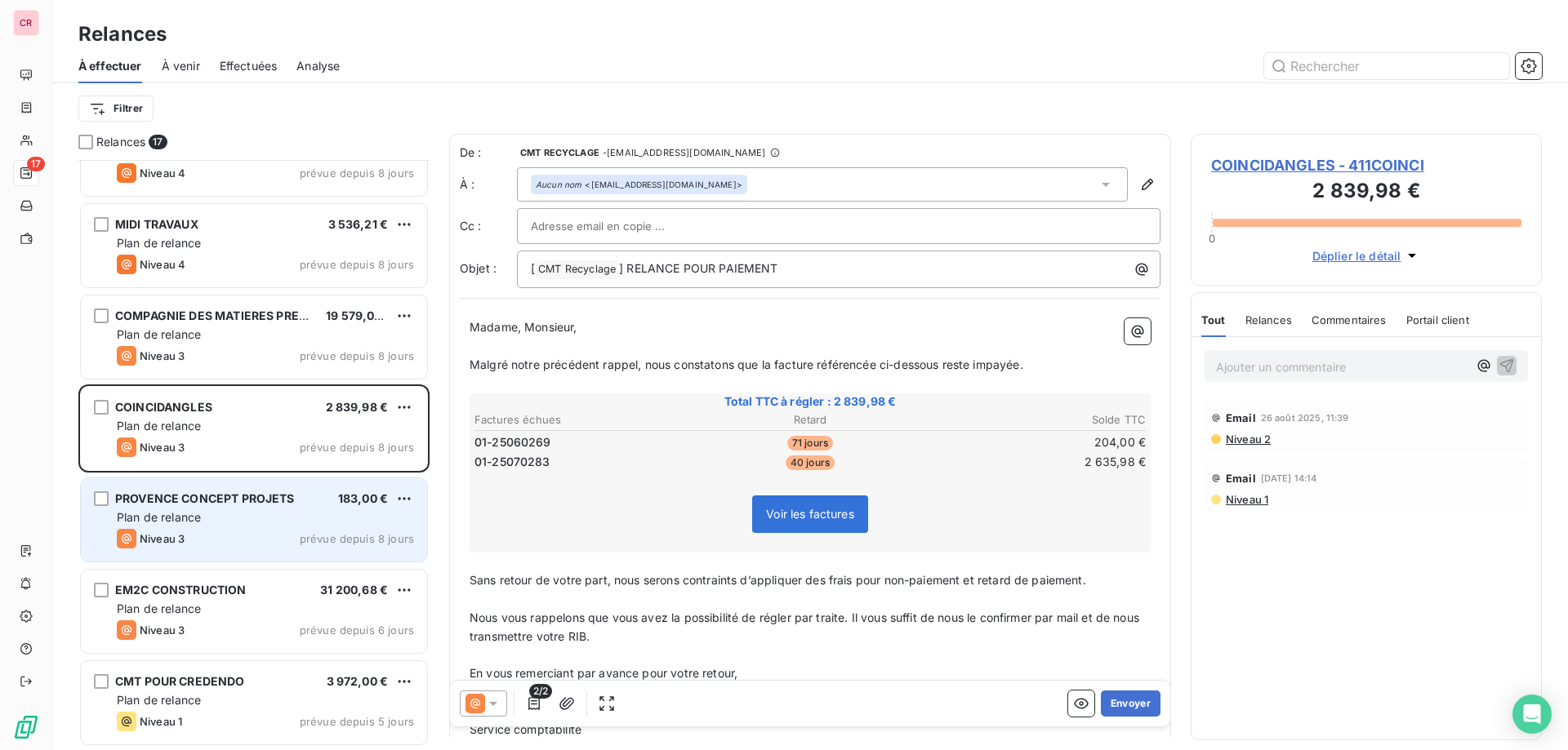
click at [260, 519] on div "Plan de relance" at bounding box center [265, 517] width 297 height 16
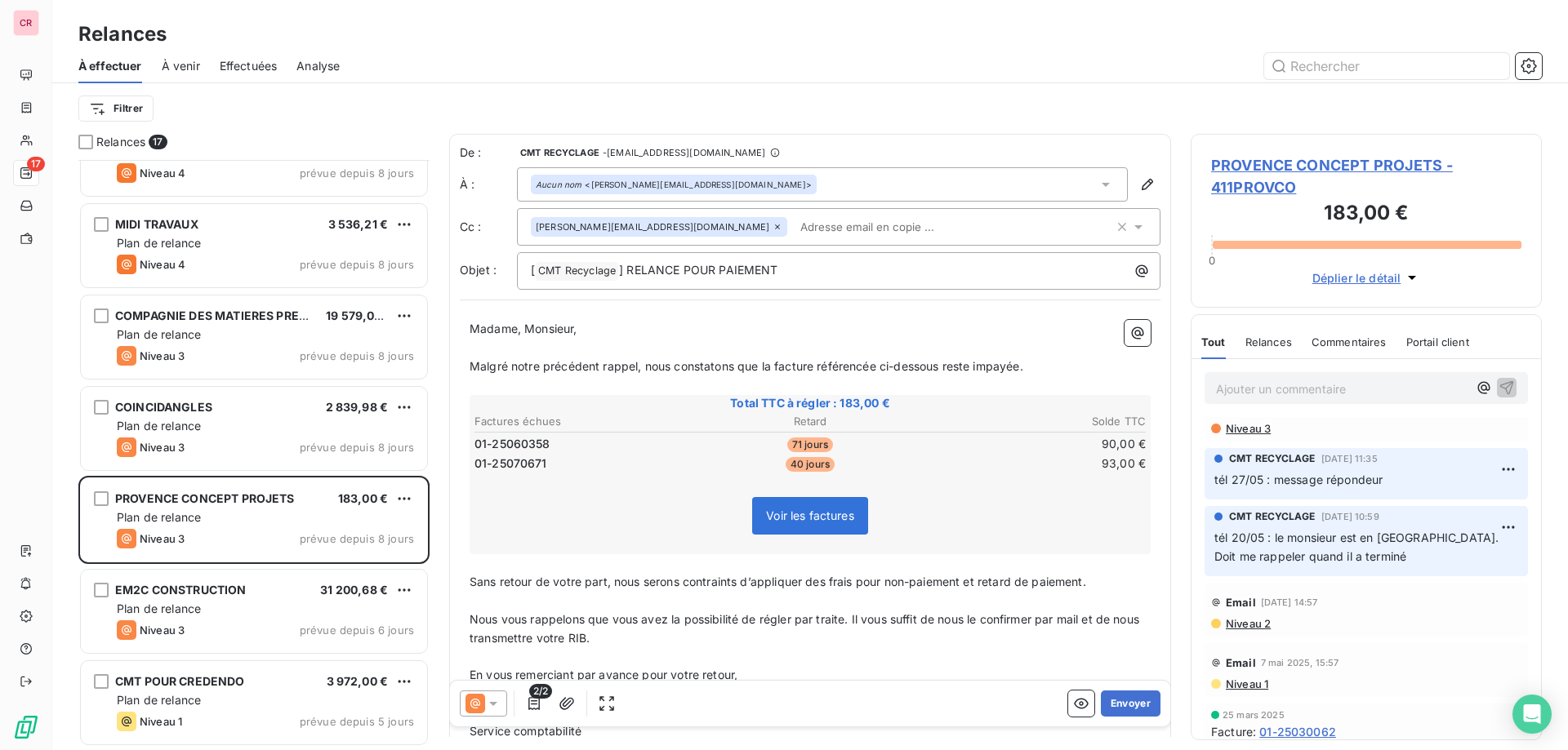
scroll to position [709, 0]
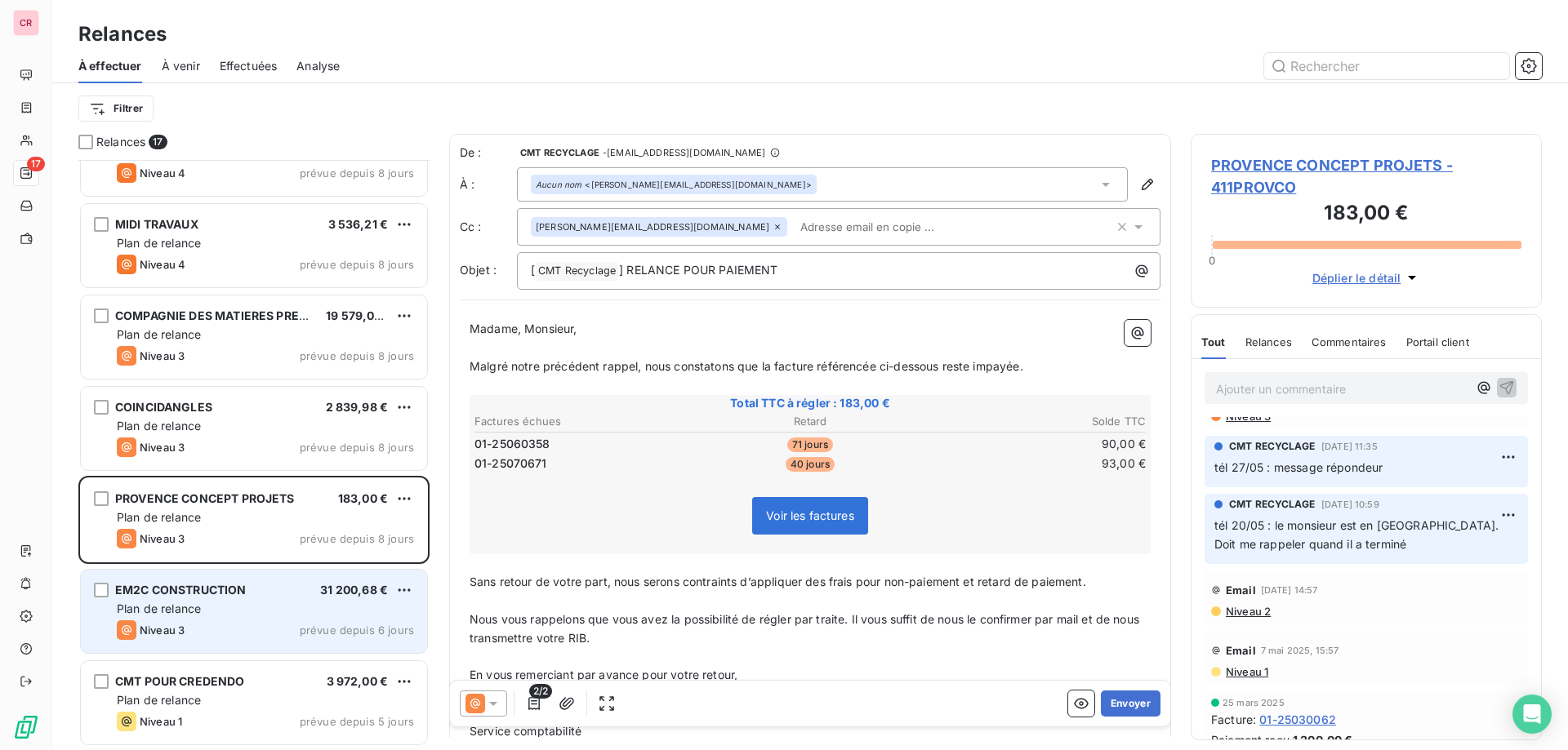
click at [272, 623] on div "Niveau 3 prévue depuis 6 jours" at bounding box center [265, 629] width 297 height 19
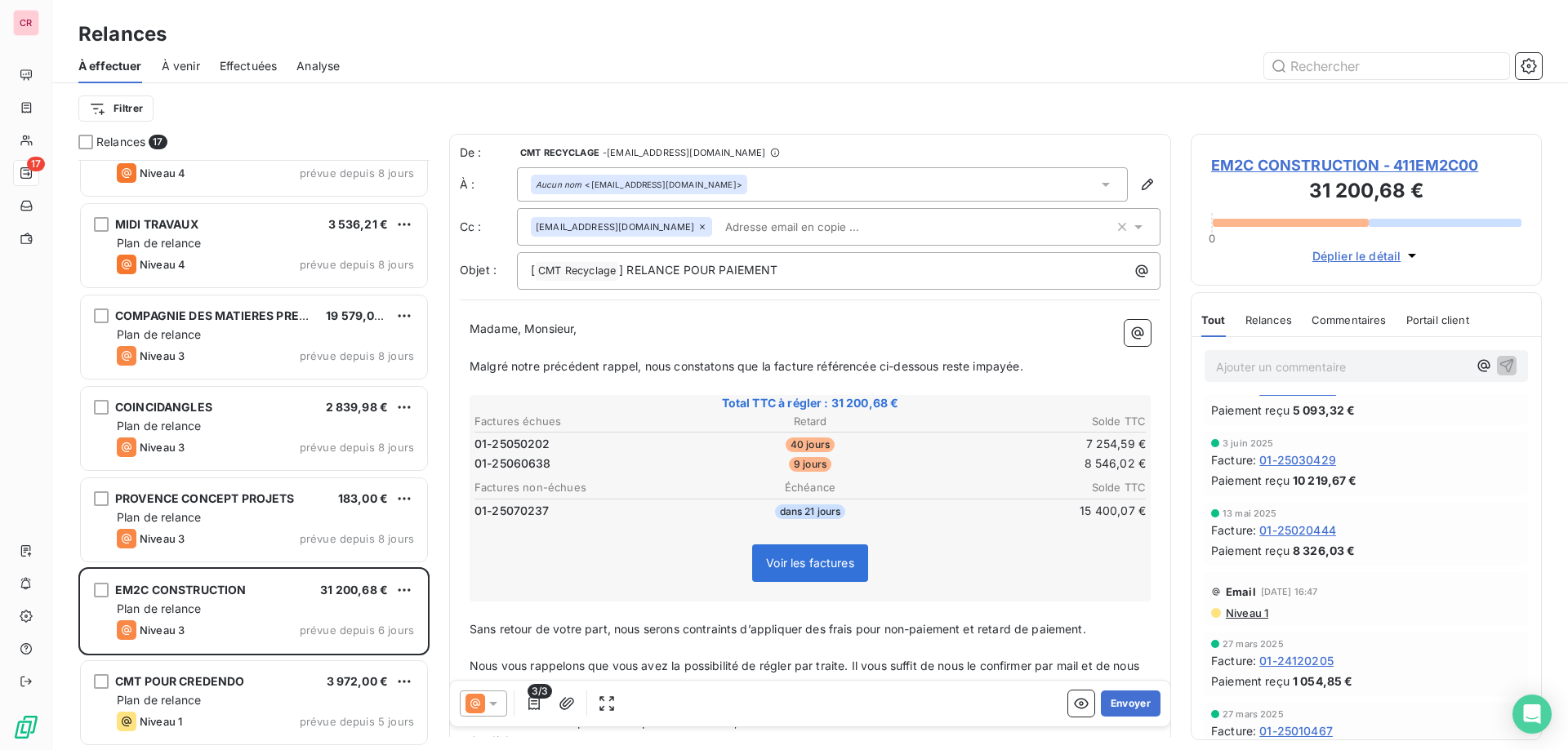
scroll to position [348, 0]
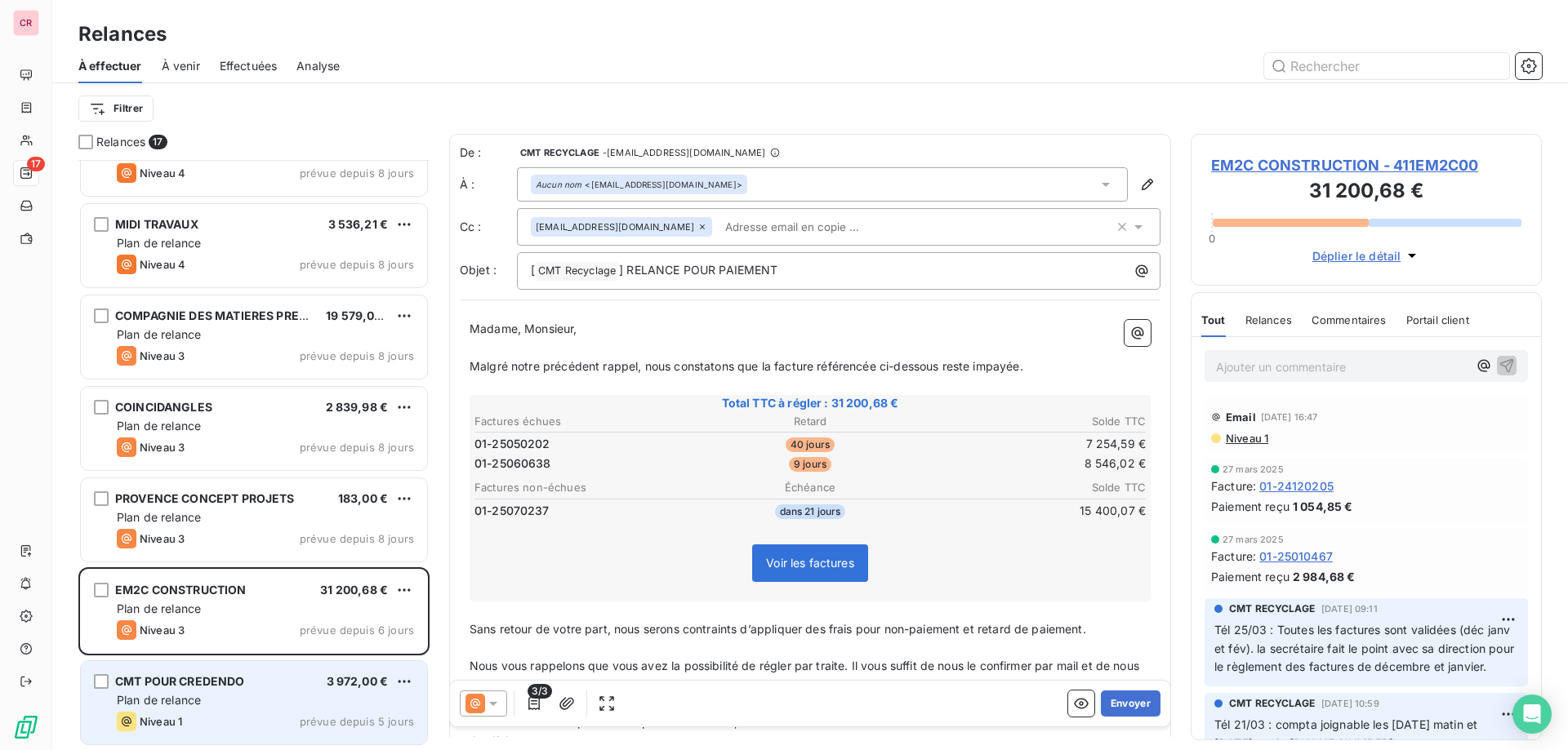
click at [185, 705] on span "Plan de relance" at bounding box center [159, 700] width 84 height 13
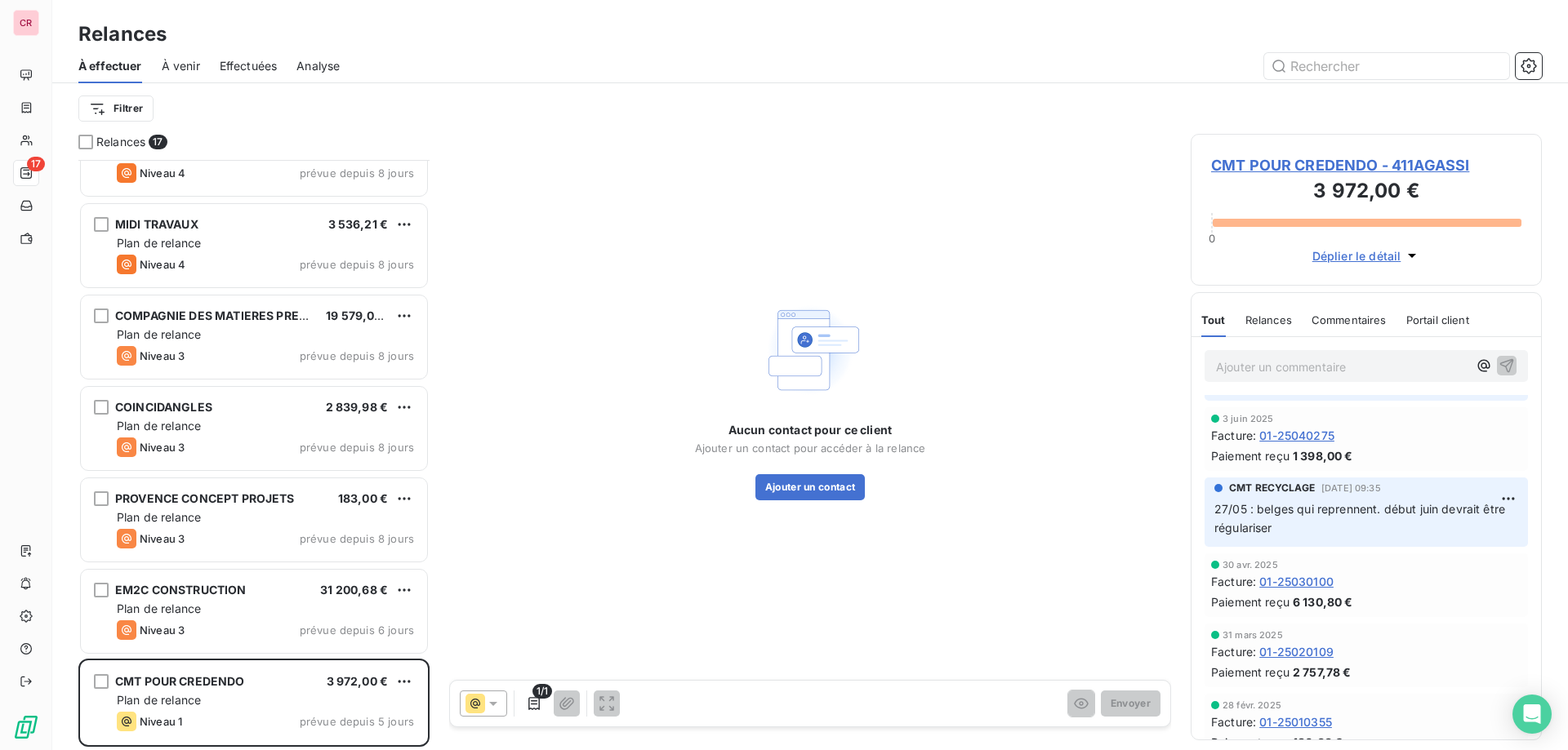
scroll to position [370, 0]
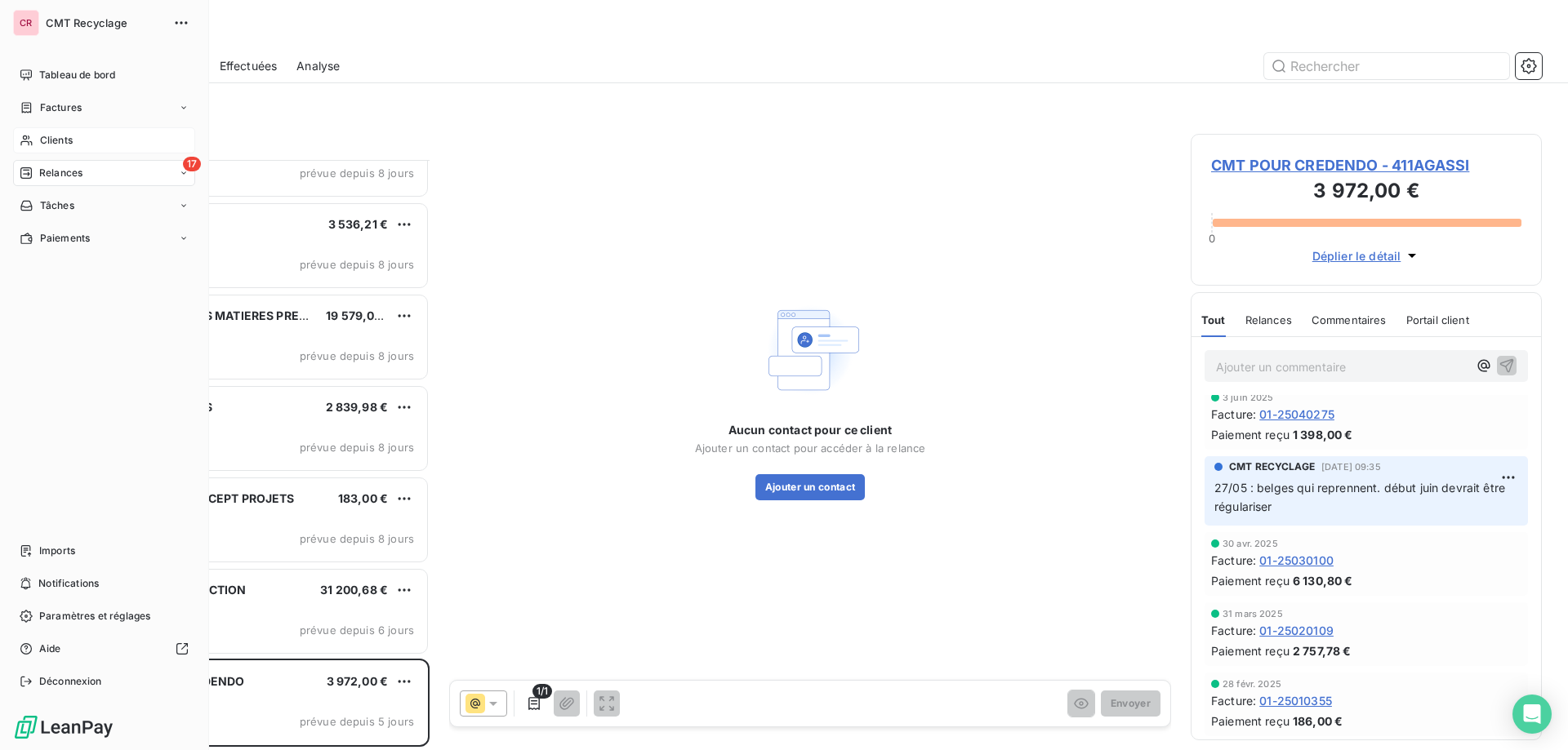
click at [54, 140] on span "Clients" at bounding box center [56, 140] width 33 height 14
